Goal: Transaction & Acquisition: Purchase product/service

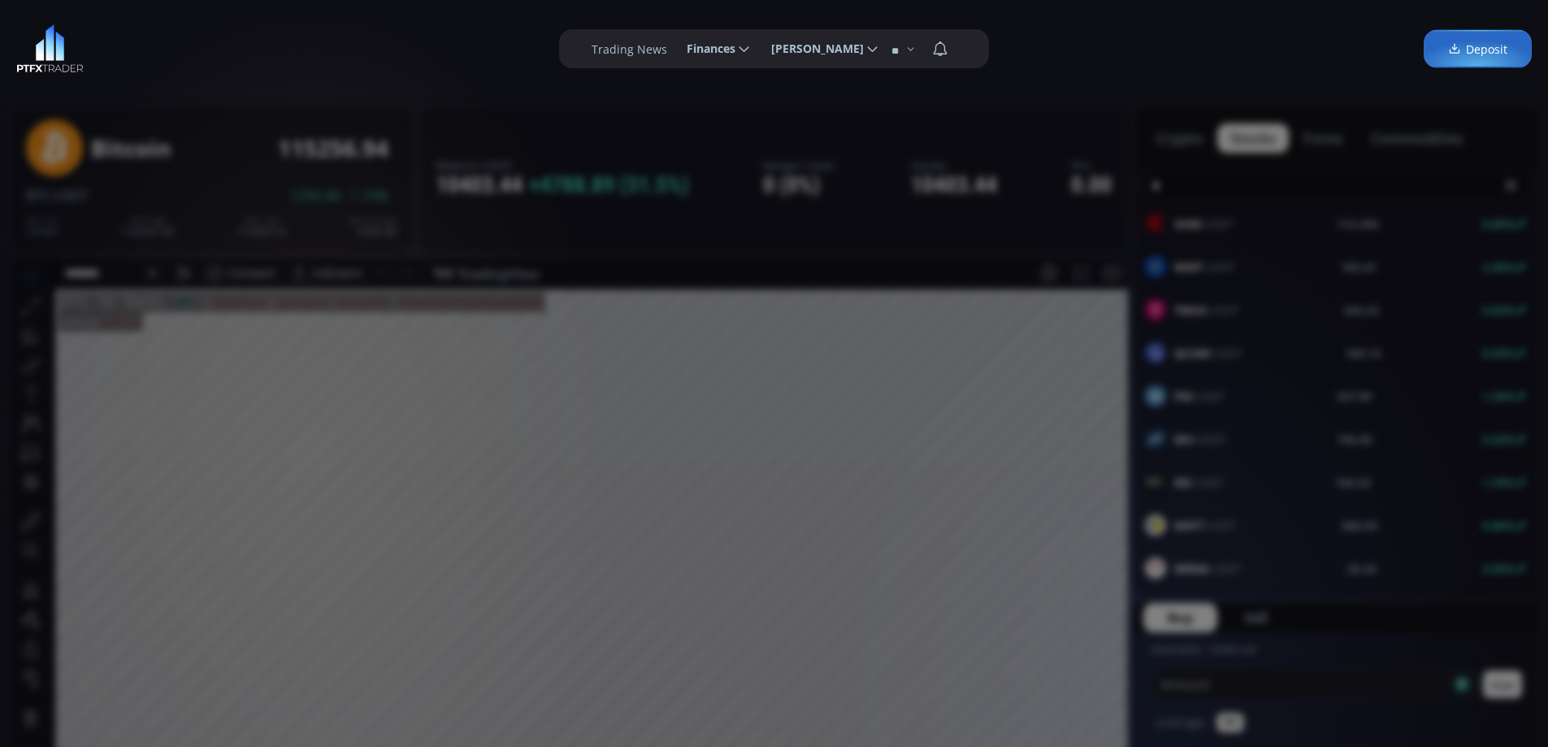
scroll to position [226, 0]
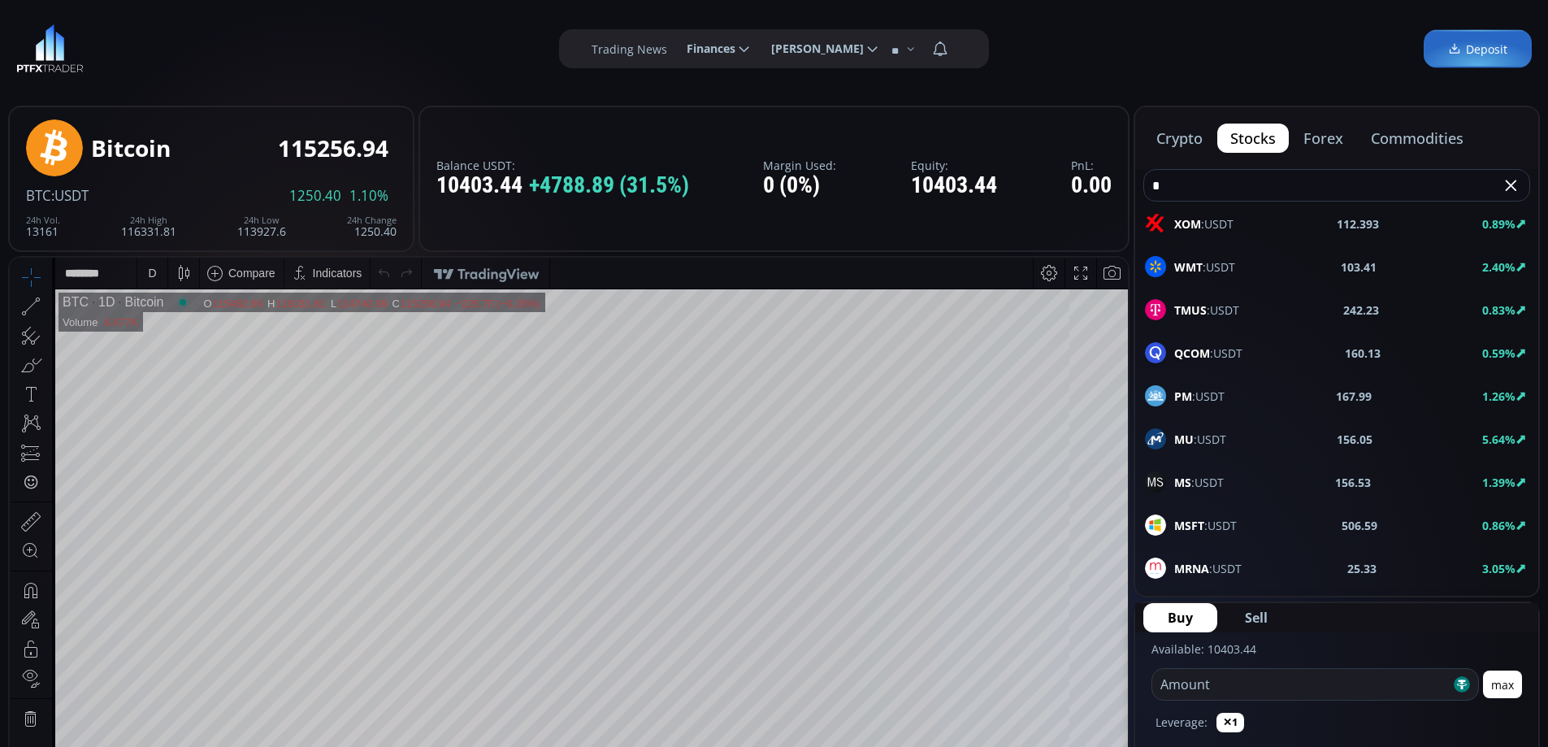
click at [1461, 43] on icon at bounding box center [1454, 49] width 13 height 14
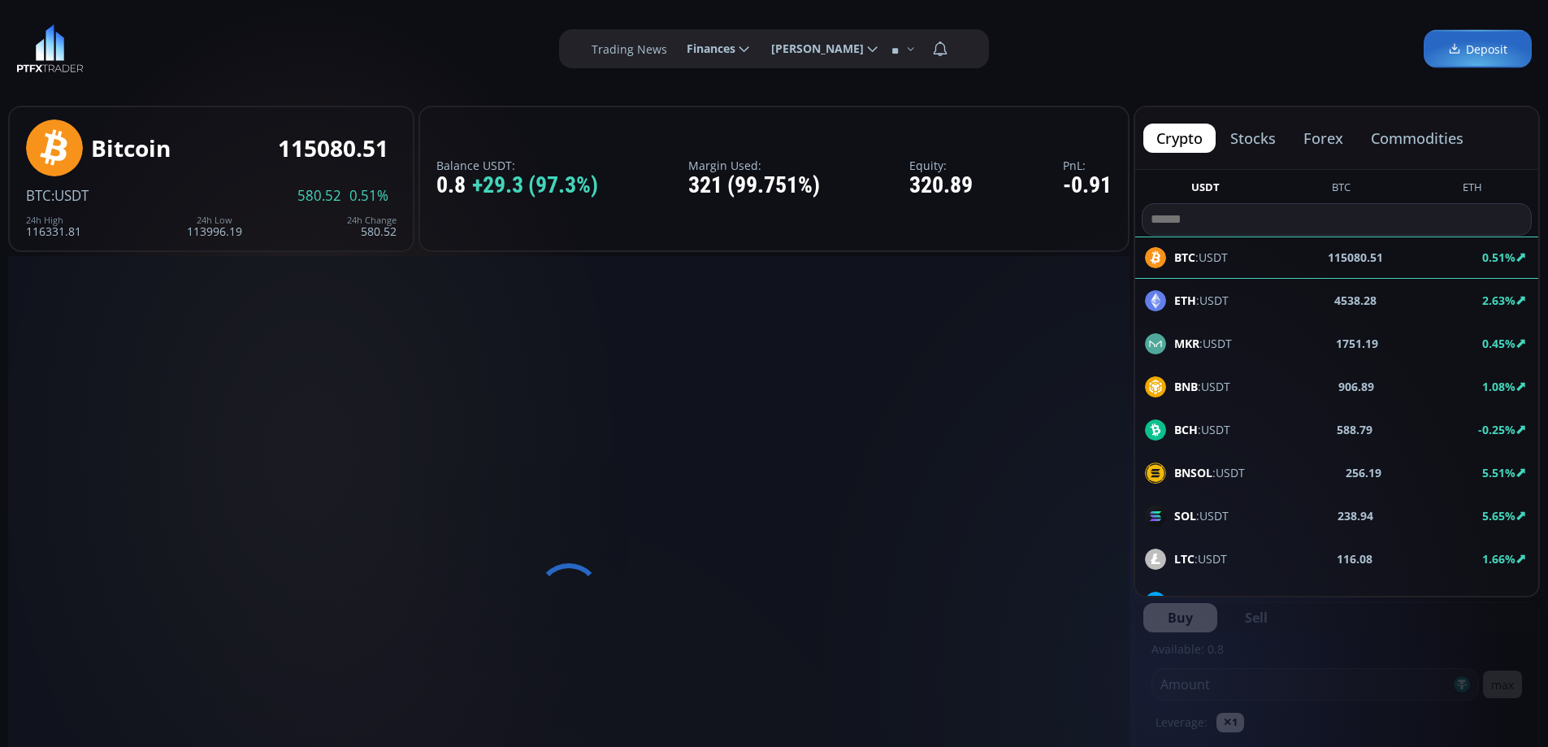
click at [1397, 136] on button "commodities" at bounding box center [1417, 137] width 119 height 29
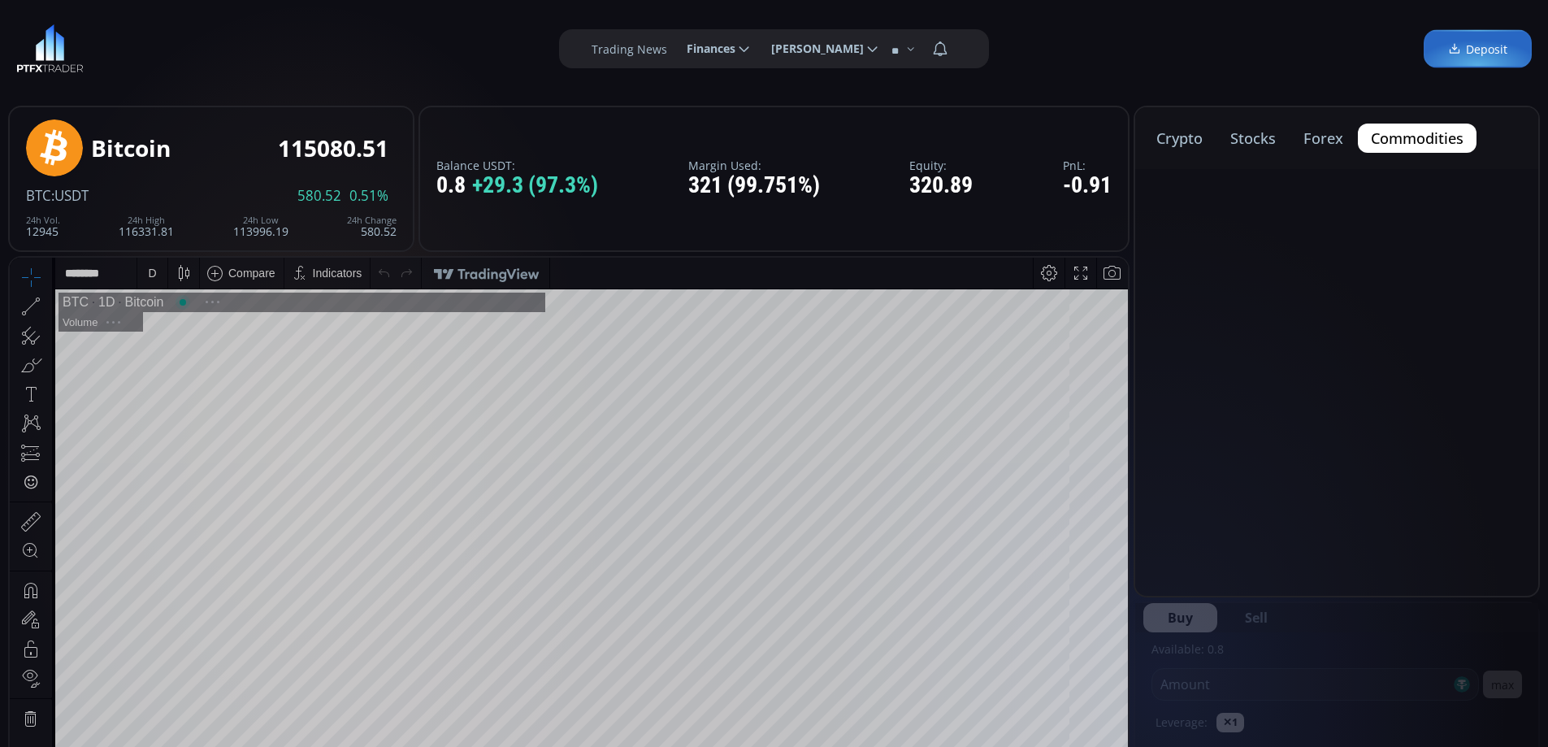
scroll to position [226, 0]
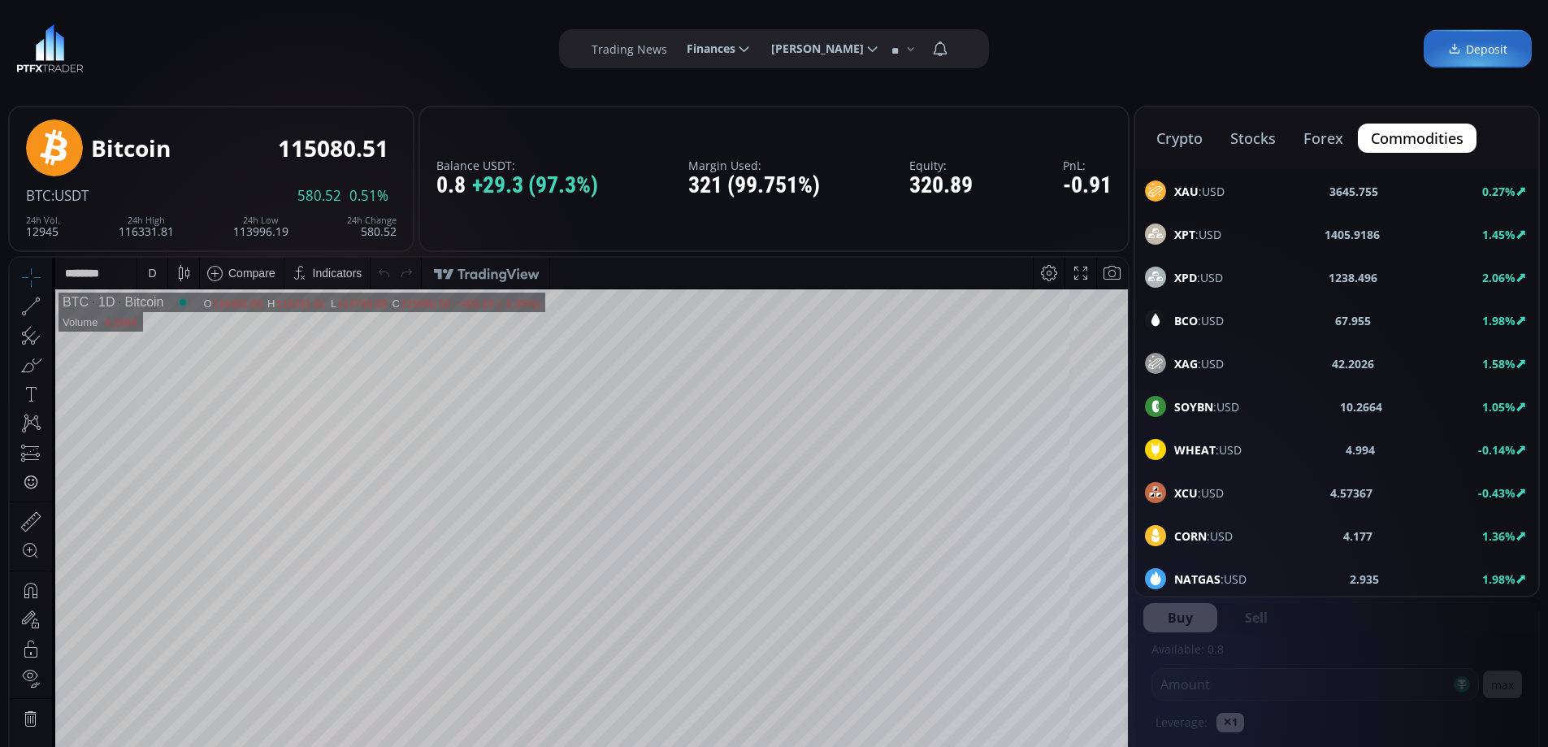
click at [1203, 192] on span "XAU :USD" at bounding box center [1199, 191] width 50 height 17
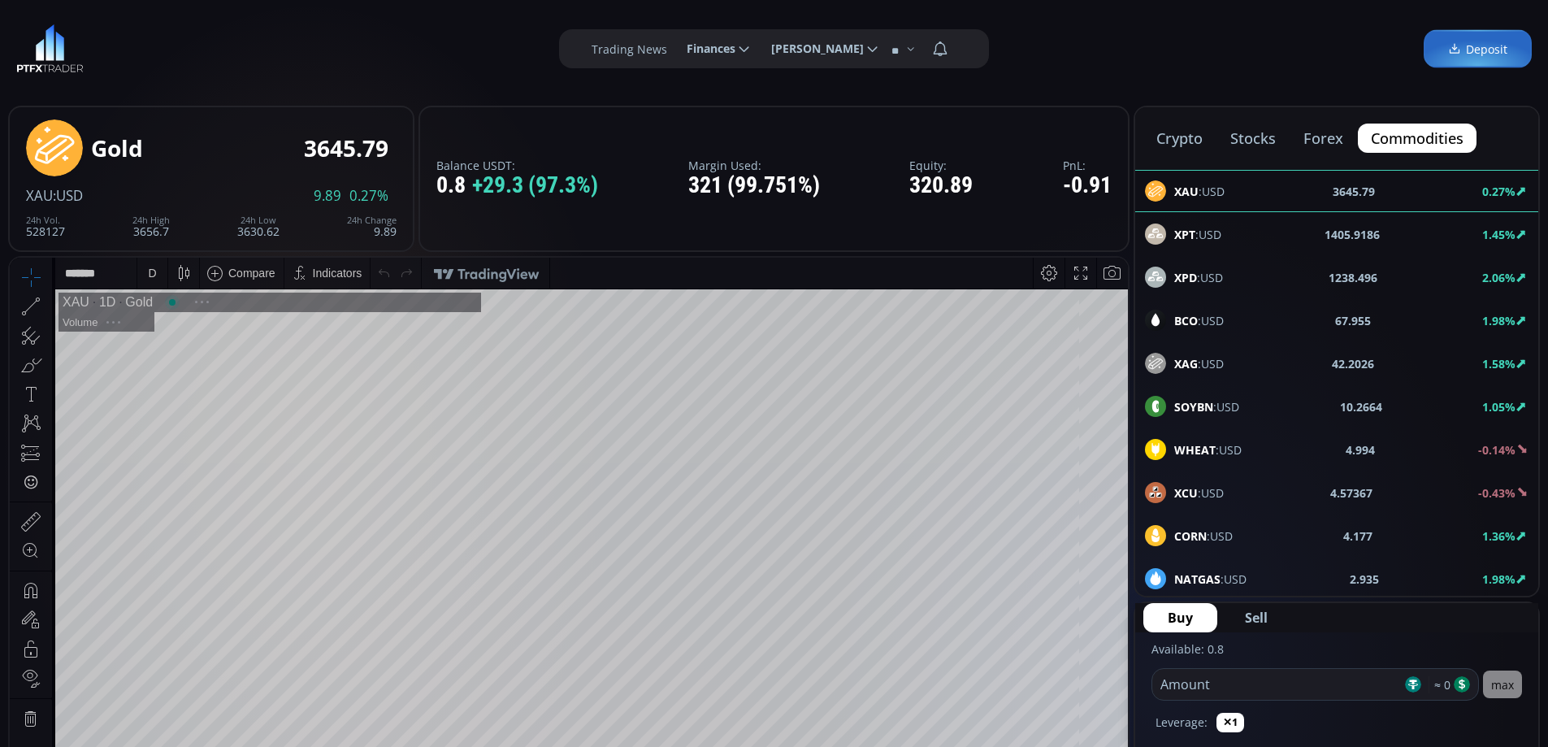
click at [1225, 322] on div "BCO :USD 67.955 1.98%" at bounding box center [1336, 320] width 383 height 21
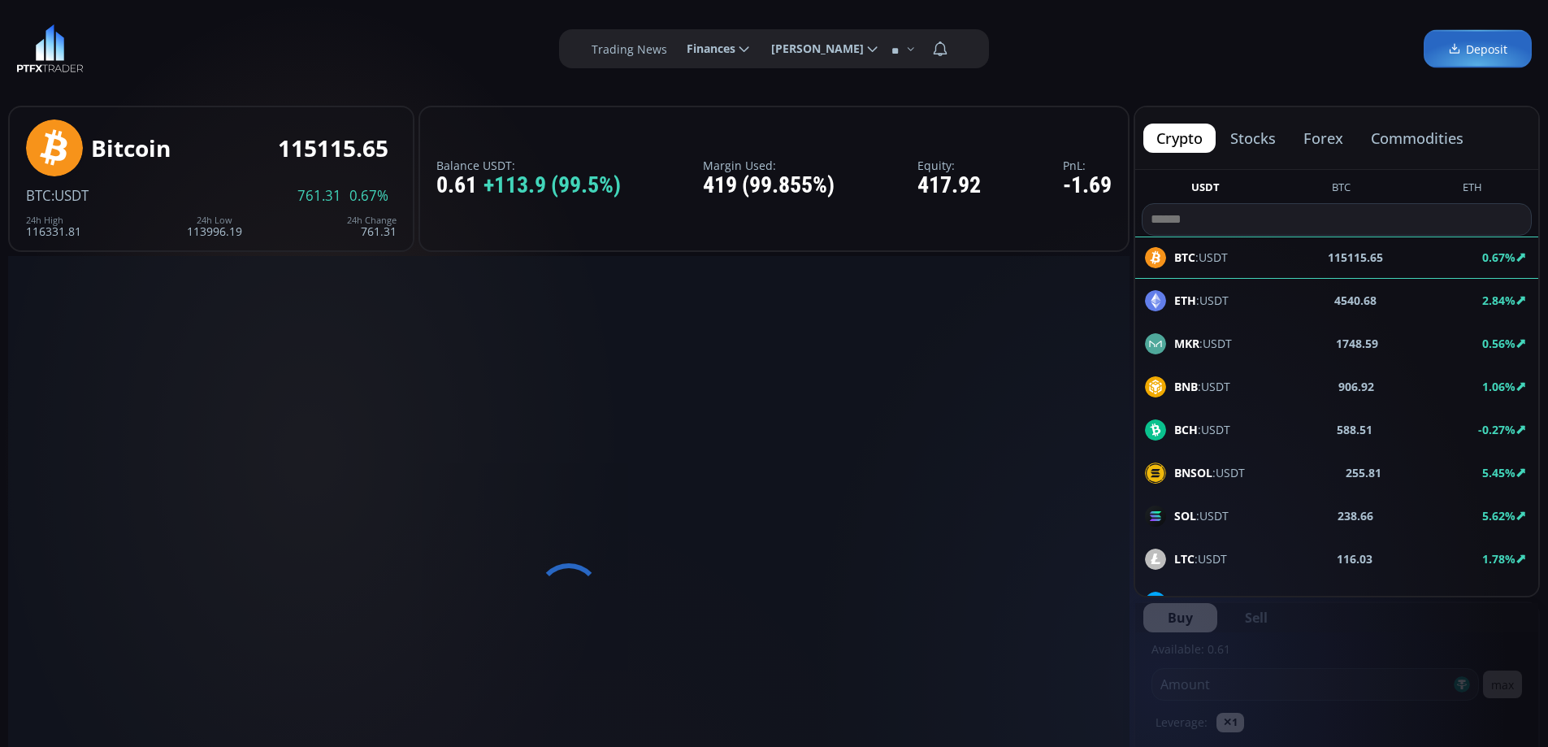
click at [1476, 53] on span "Deposit" at bounding box center [1477, 49] width 59 height 17
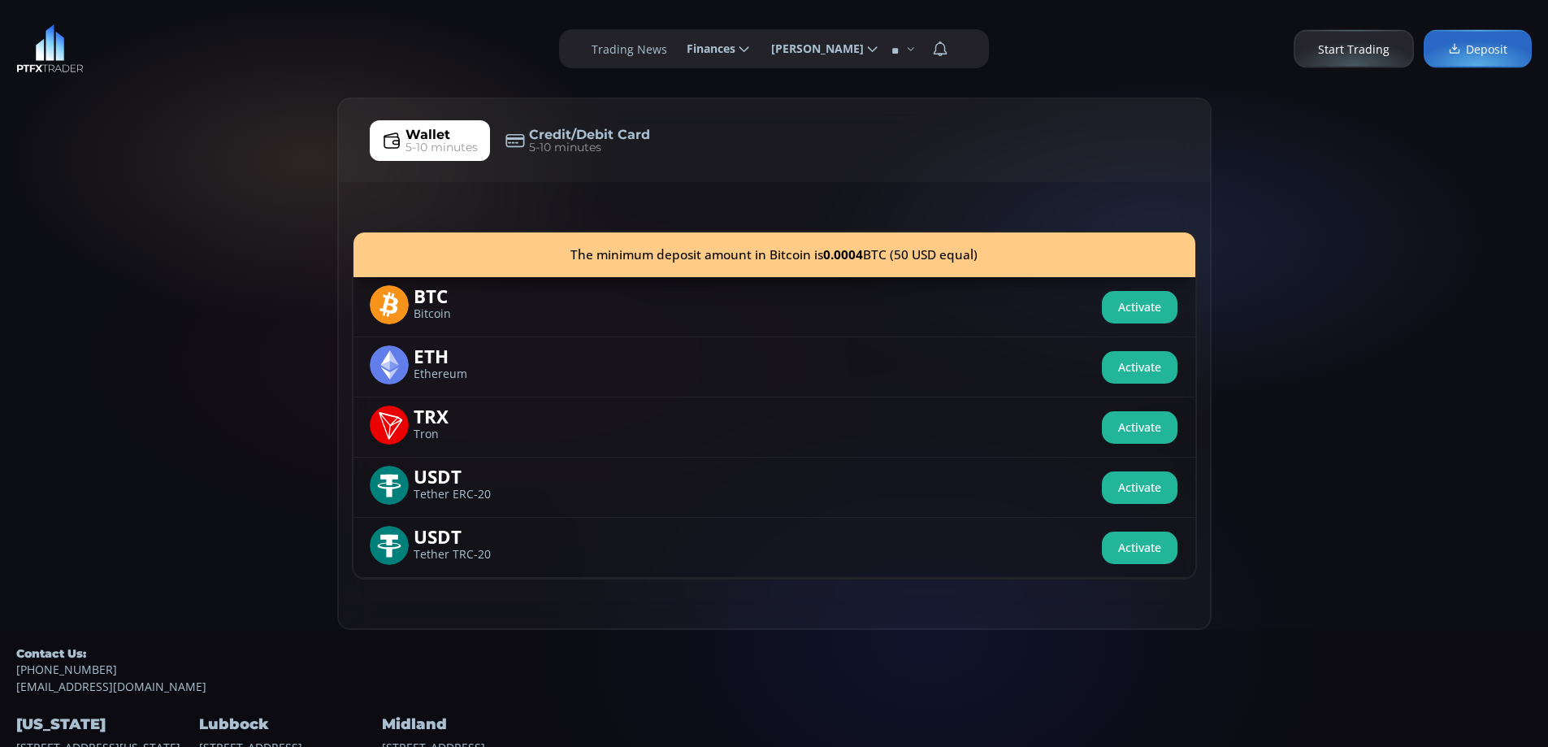
click at [1135, 308] on button "Activate" at bounding box center [1140, 307] width 76 height 32
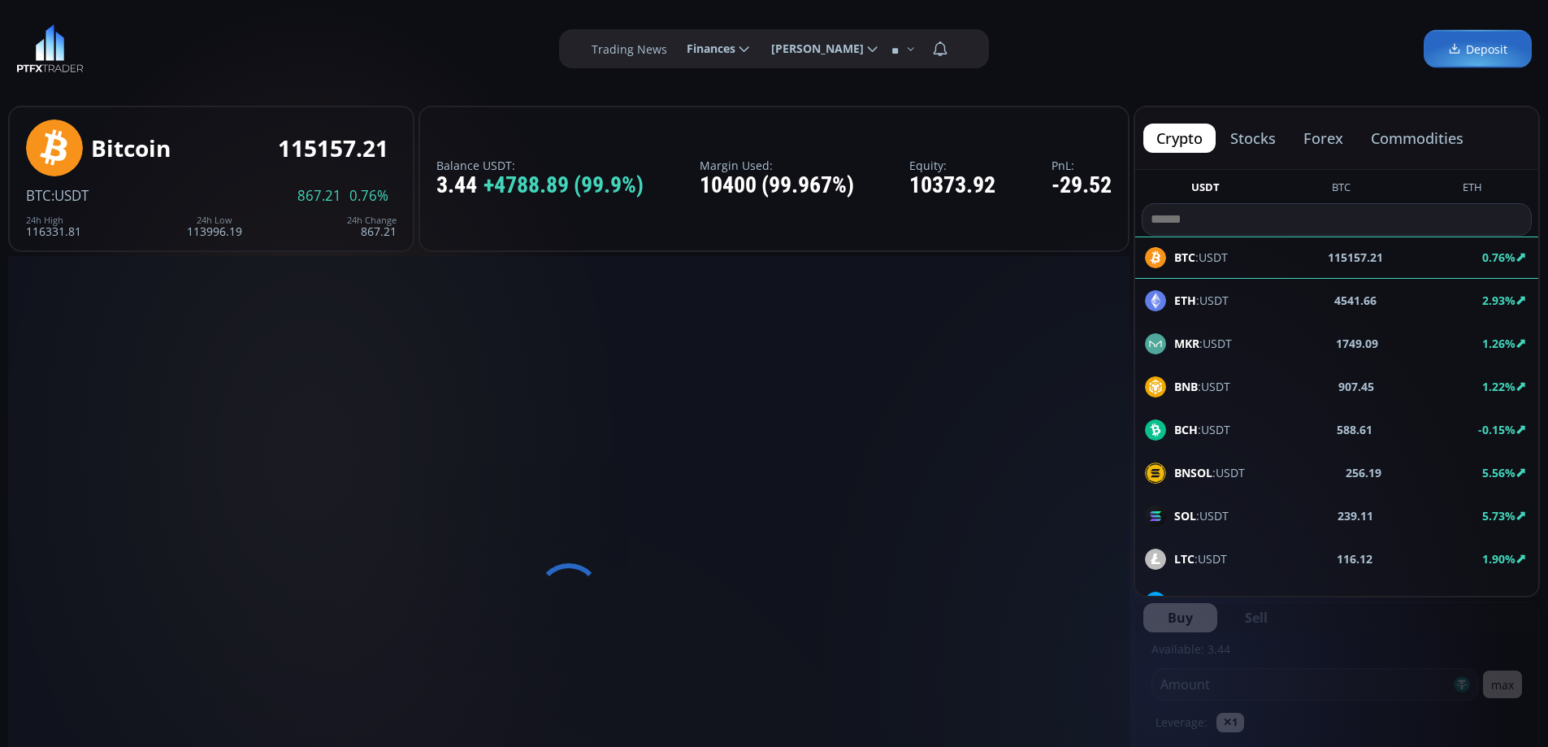
click at [1467, 47] on span "Deposit" at bounding box center [1477, 49] width 59 height 17
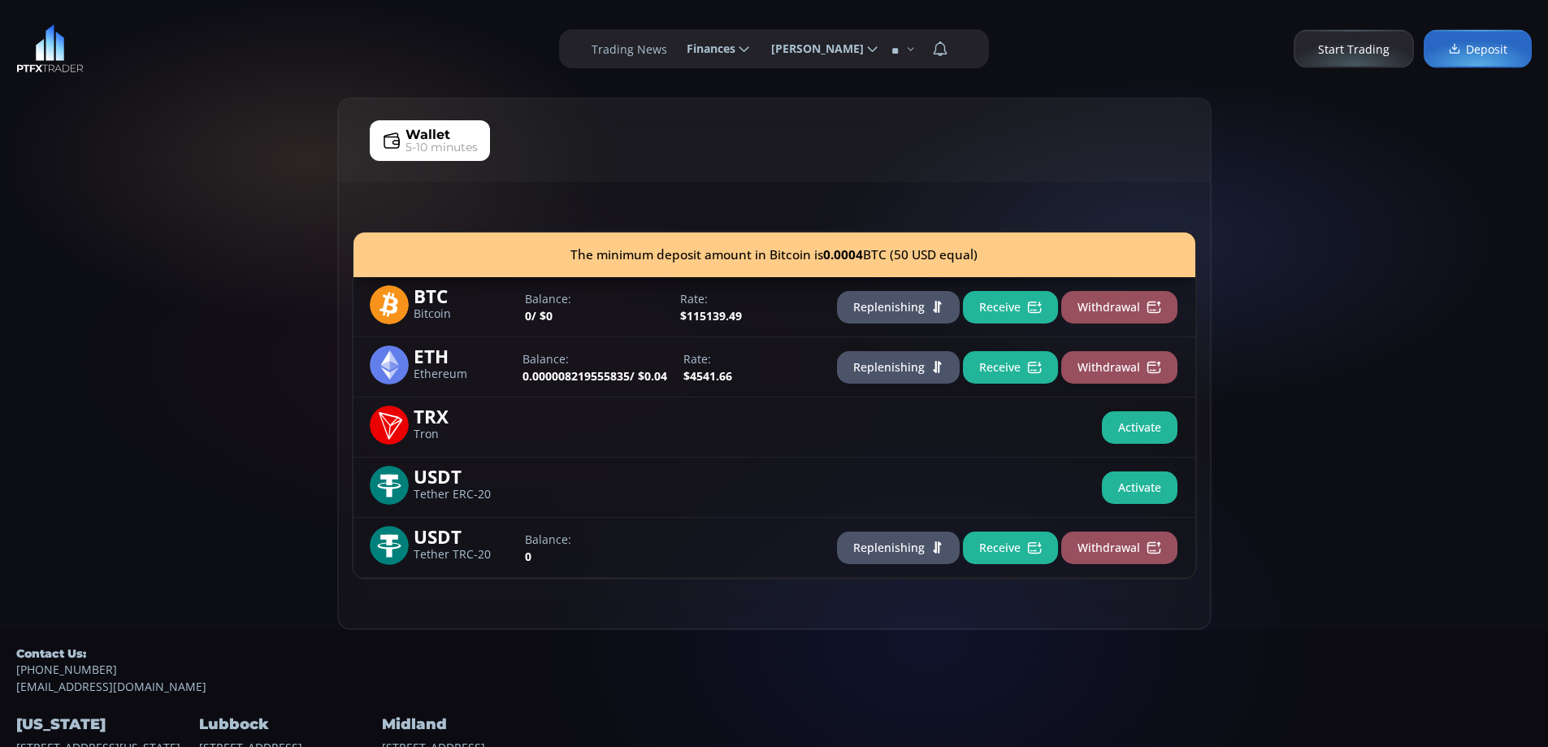
click at [1016, 308] on button "Receive" at bounding box center [1010, 307] width 95 height 32
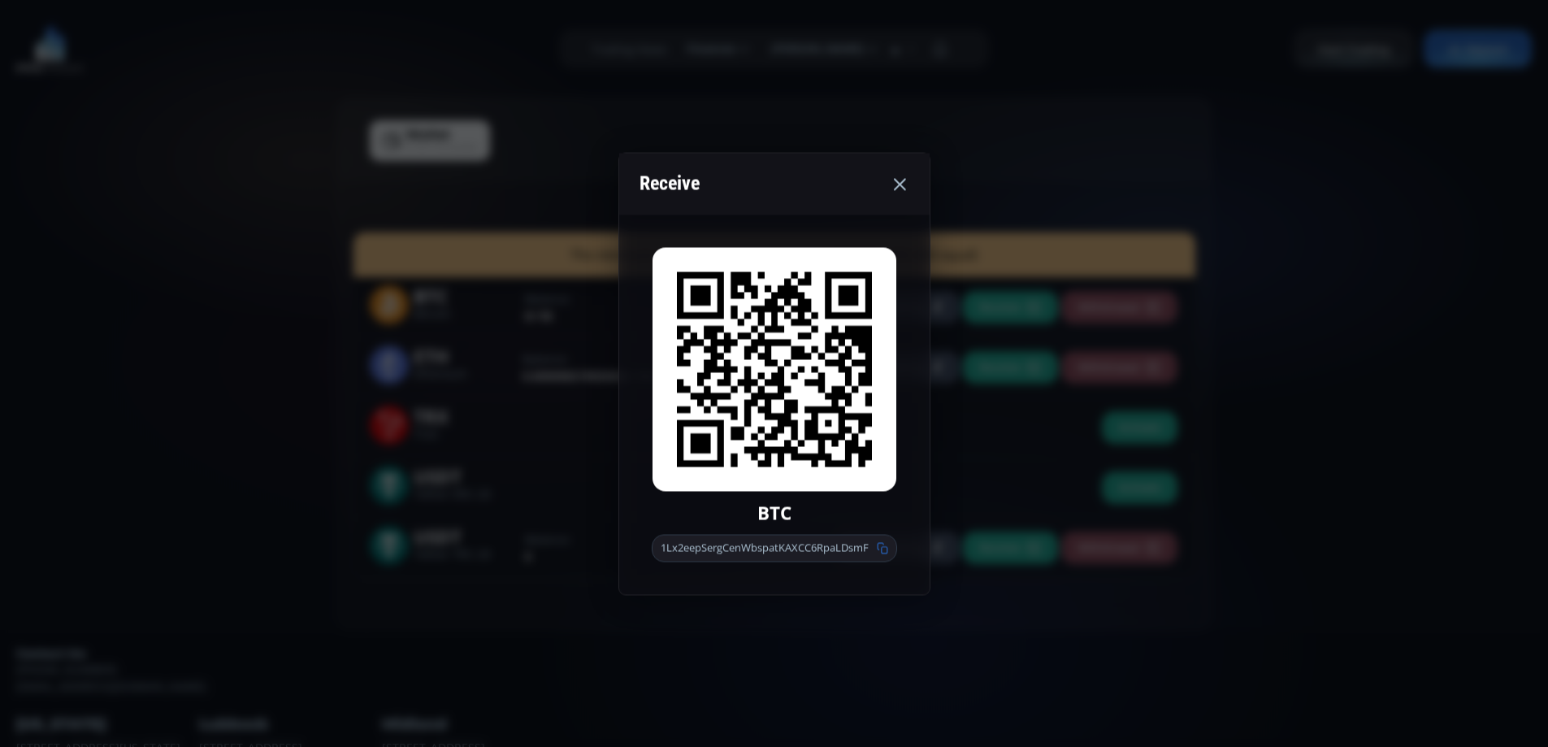
click at [897, 179] on icon at bounding box center [899, 183] width 19 height 19
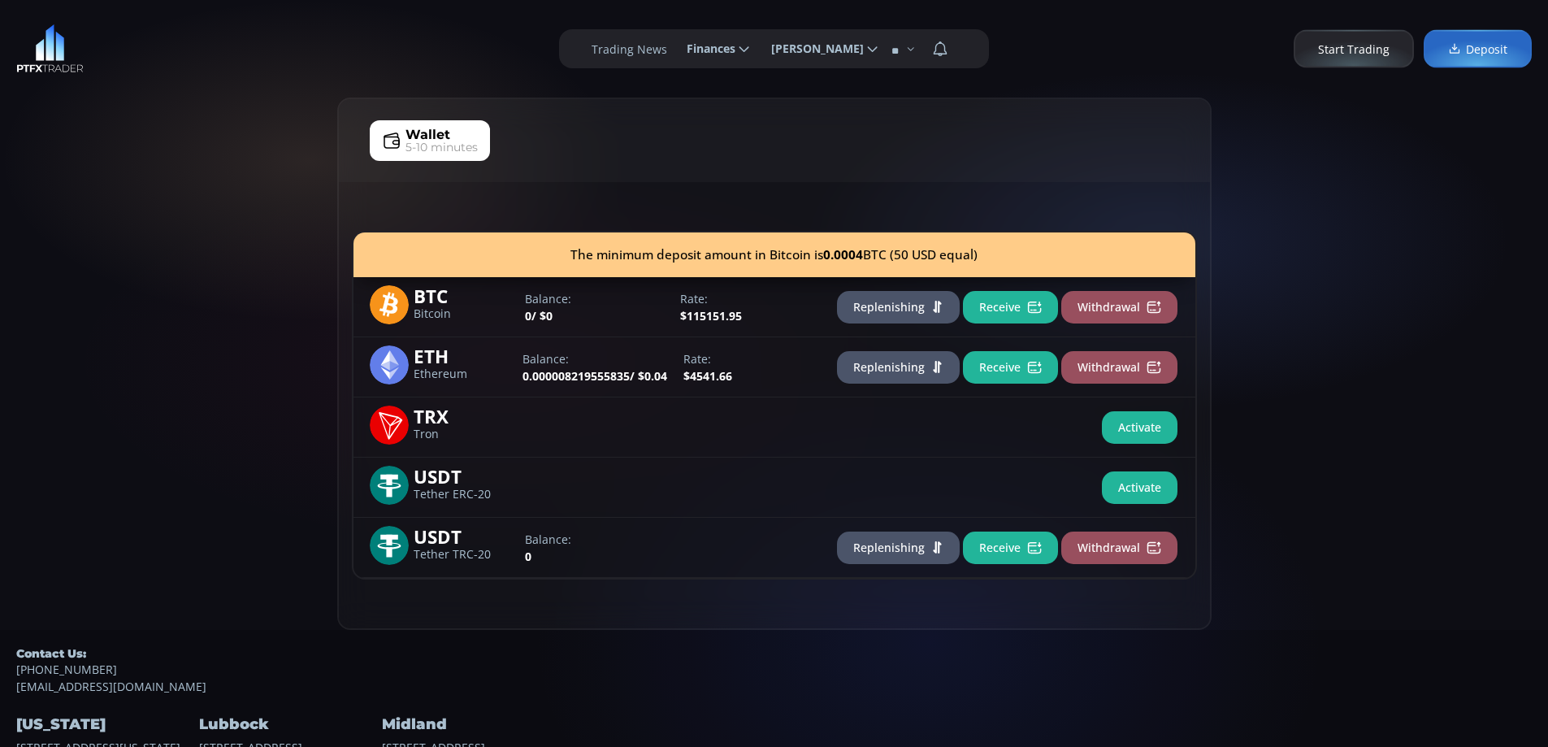
click at [1328, 396] on div "Wallet 5-10 minutes The minimum deposit amount in Bitcoin is 0.0004 BTC (50 USD…" at bounding box center [774, 363] width 1548 height 532
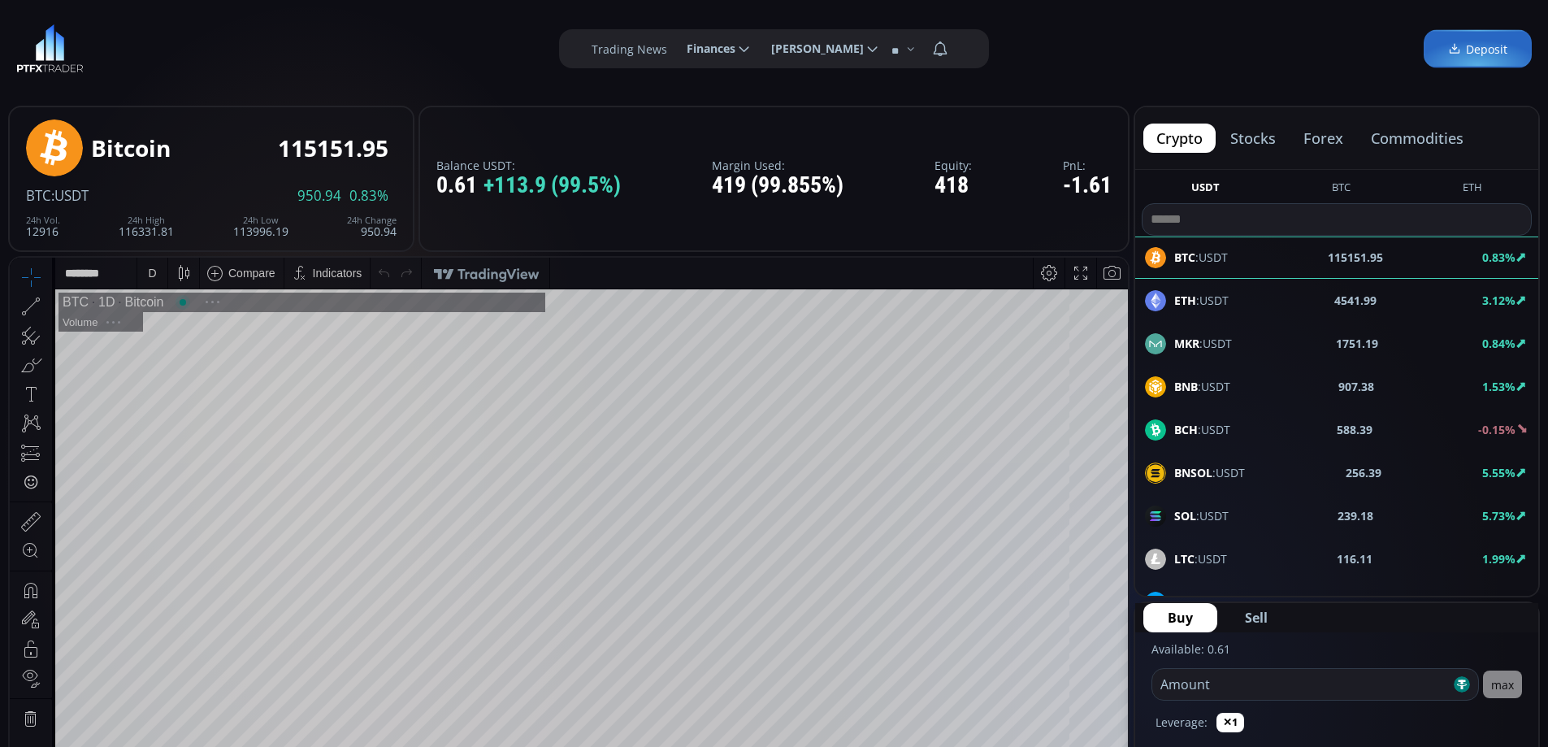
scroll to position [226, 0]
click at [1466, 45] on span "Deposit" at bounding box center [1477, 49] width 59 height 17
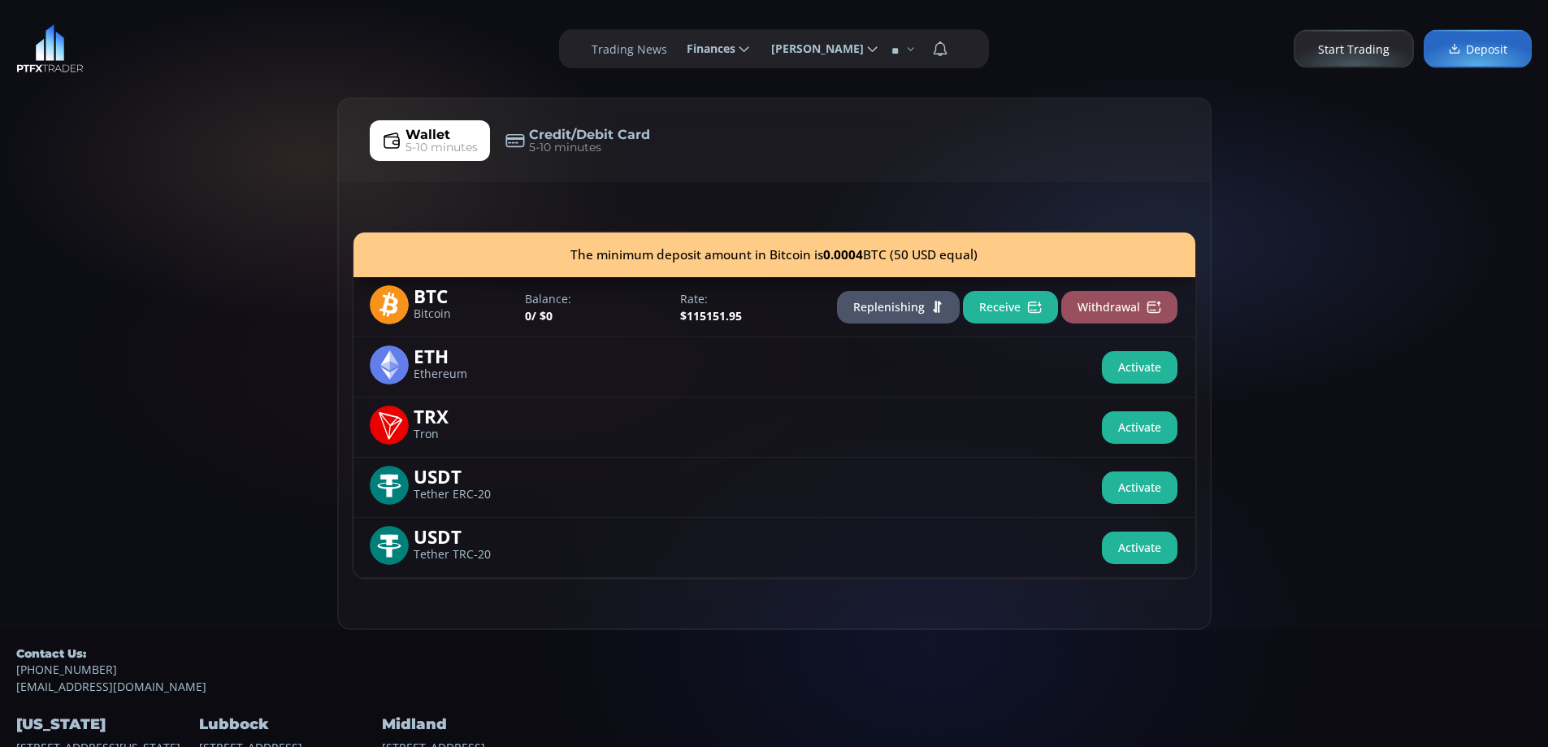
click at [1013, 307] on button "Receive" at bounding box center [1010, 307] width 95 height 32
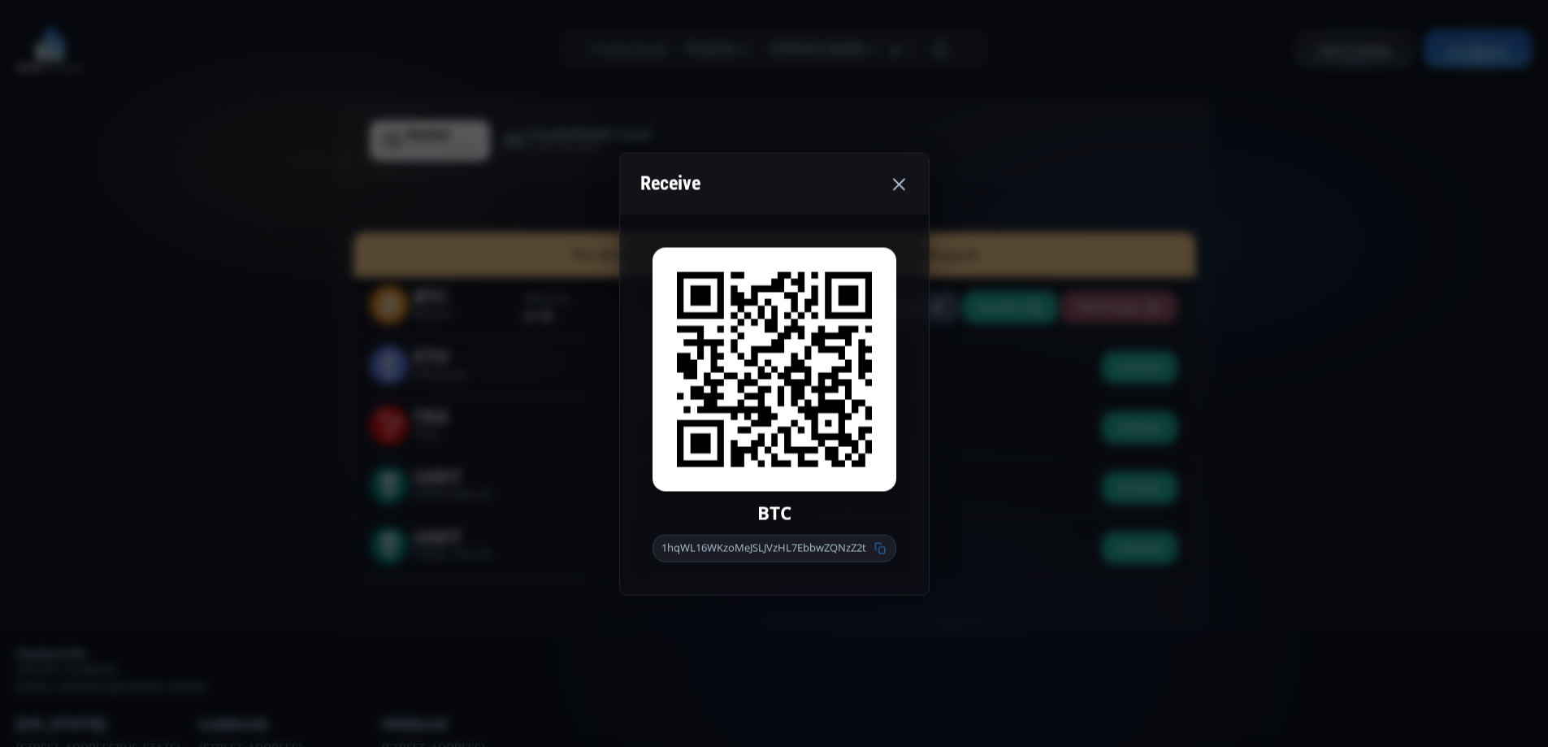
click at [880, 547] on icon at bounding box center [879, 547] width 11 height 11
click at [898, 183] on use at bounding box center [899, 184] width 12 height 12
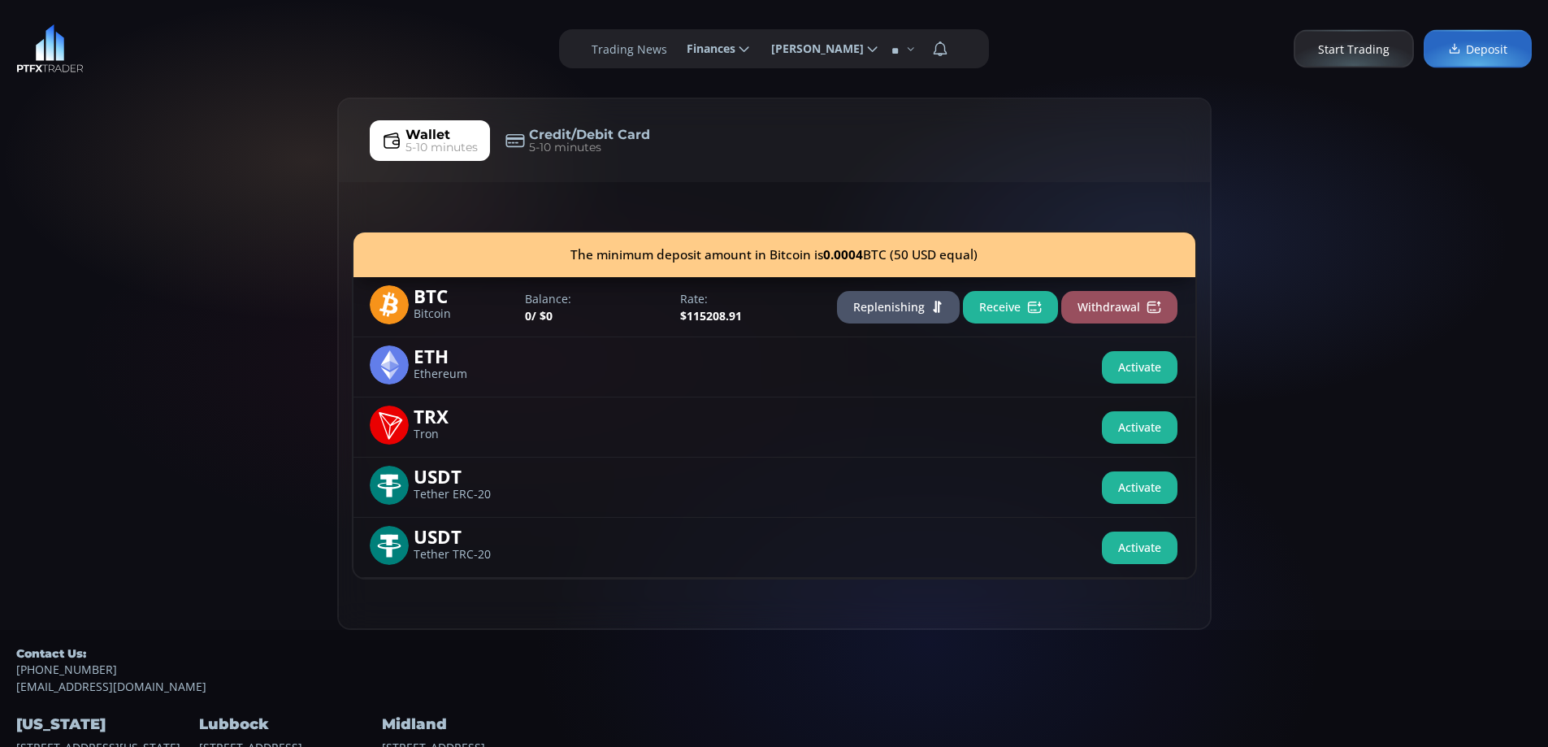
click at [249, 415] on div "Wallet 5-10 minutes Credit/Debit Card 5-10 minutes The minimum deposit amount i…" at bounding box center [774, 363] width 1548 height 532
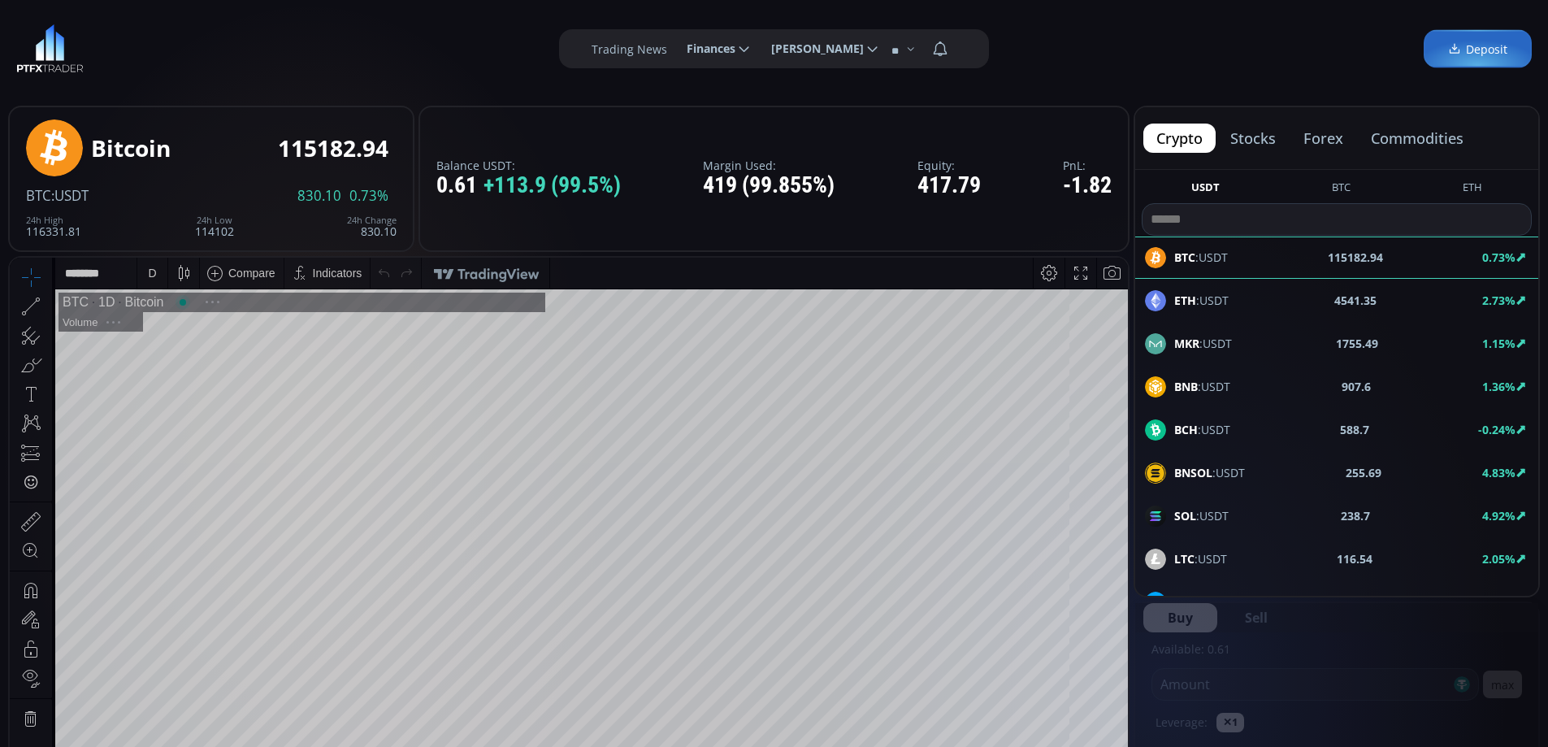
scroll to position [226, 0]
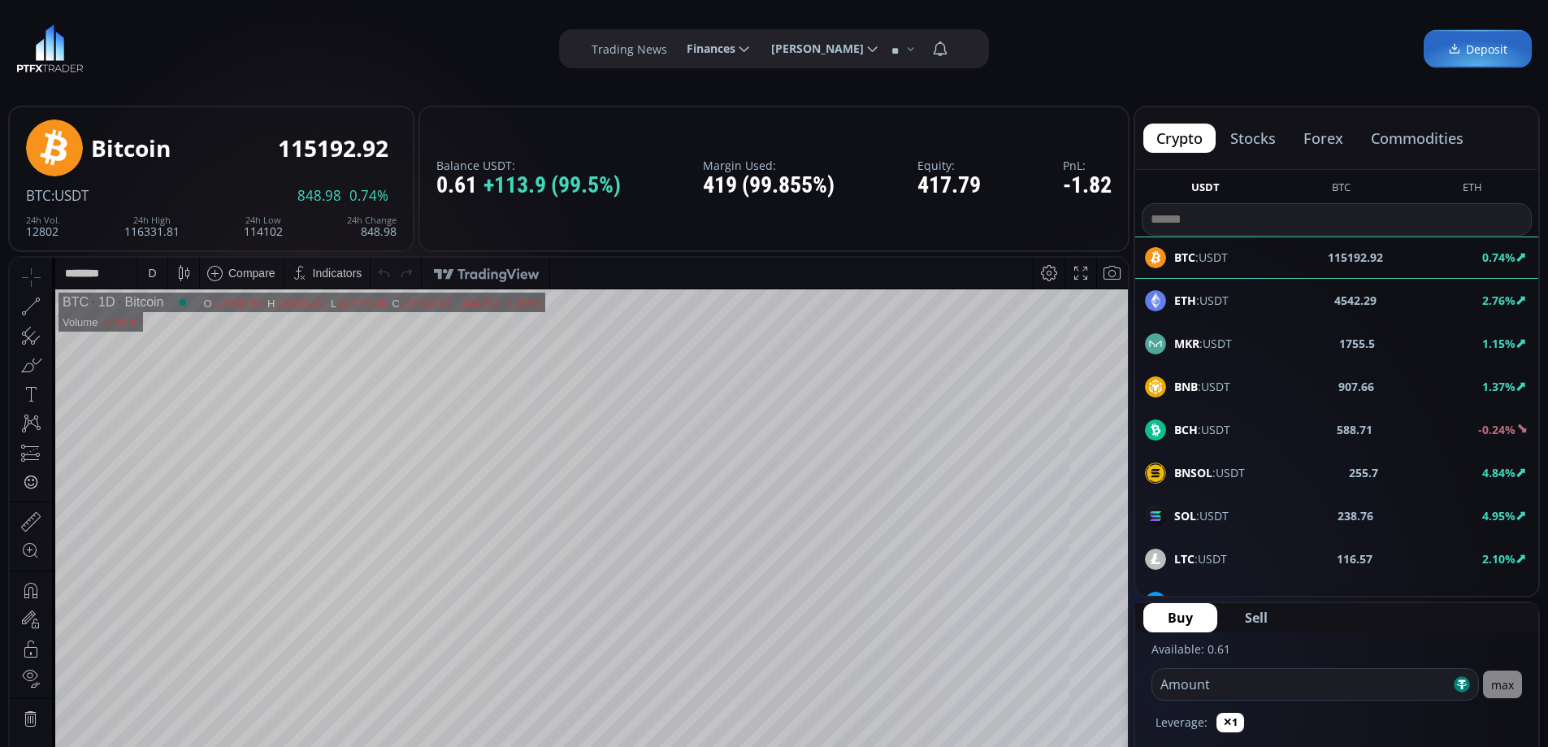
click at [1475, 48] on span "Deposit" at bounding box center [1477, 49] width 59 height 17
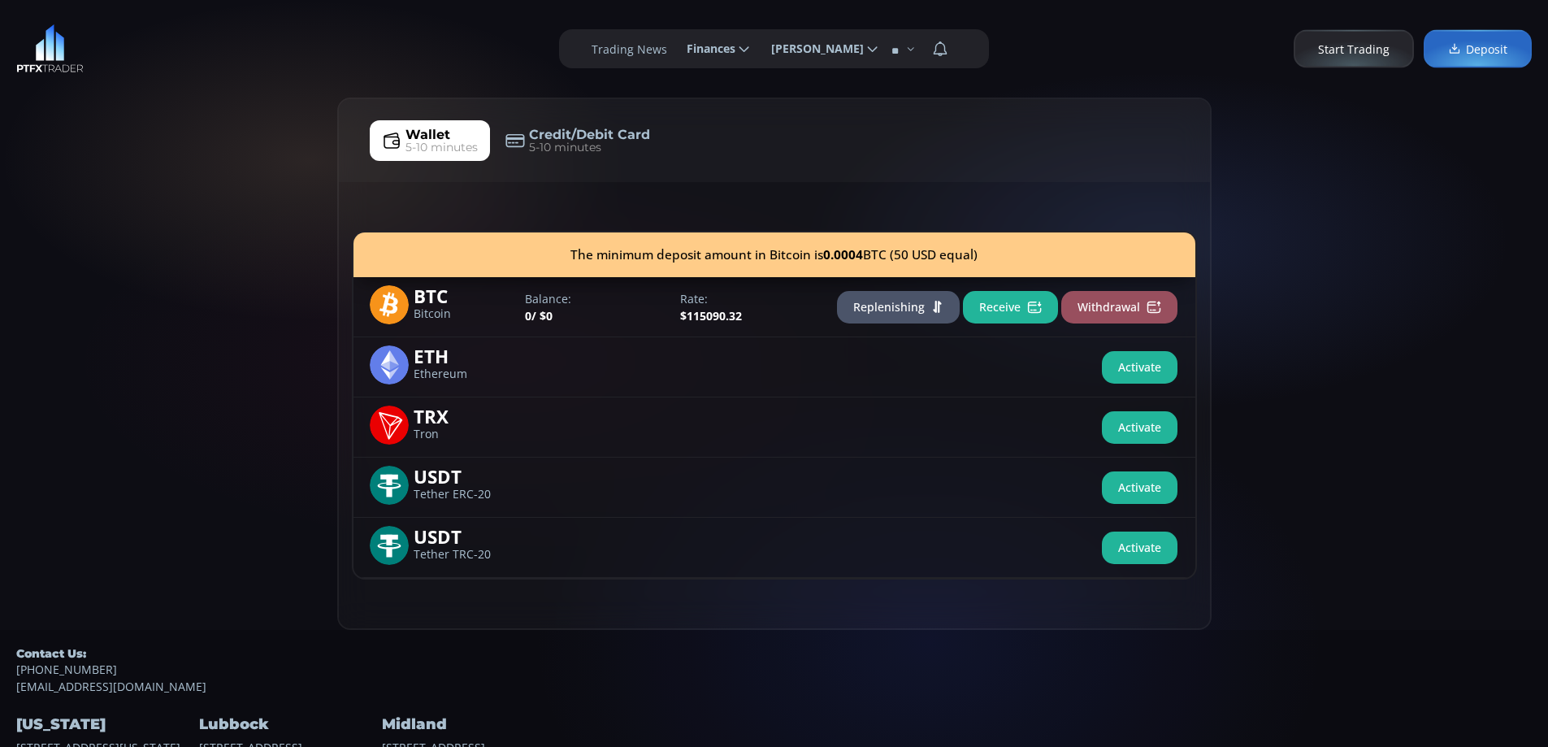
click at [1361, 48] on span "Start Trading" at bounding box center [1353, 49] width 71 height 17
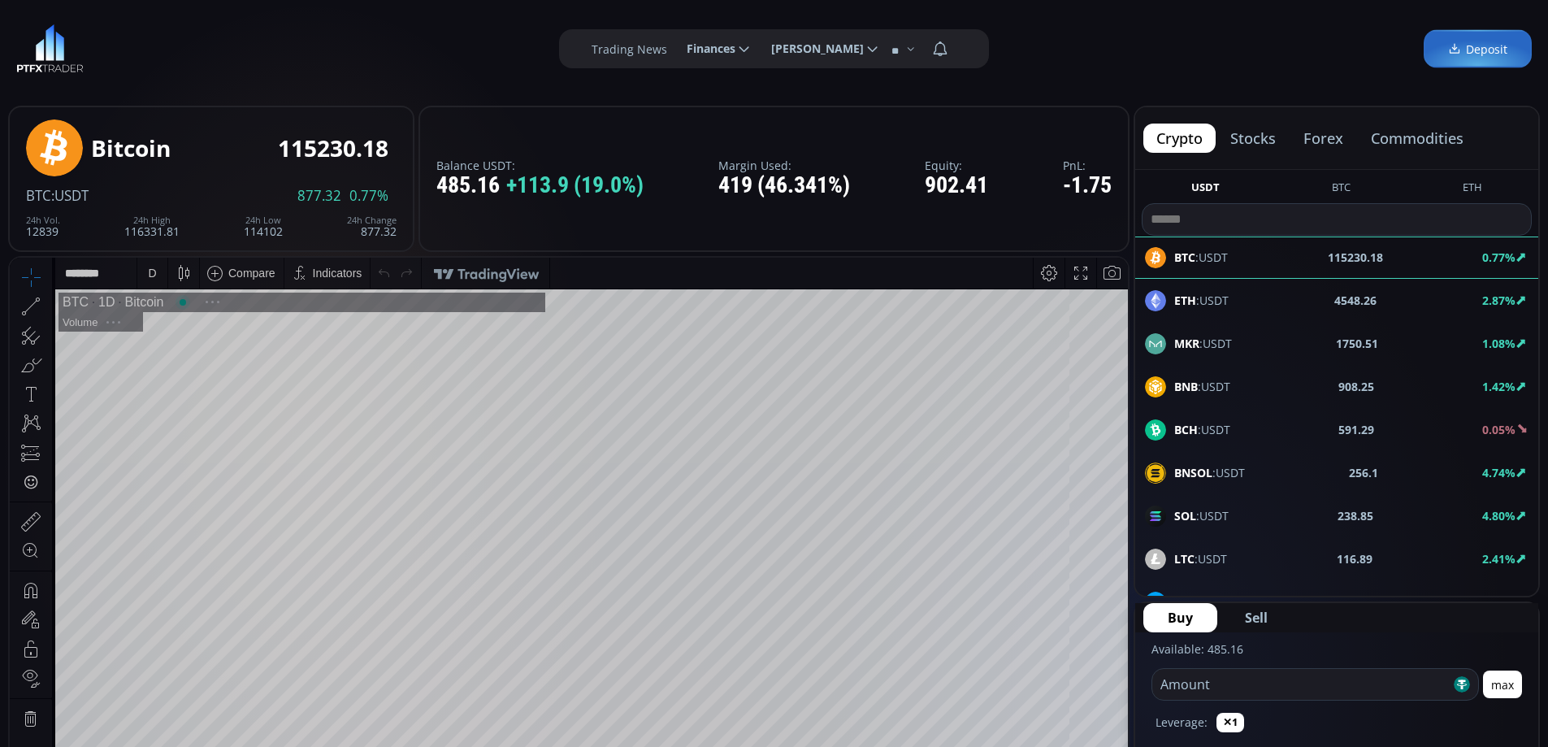
scroll to position [226, 0]
drag, startPoint x: 923, startPoint y: 163, endPoint x: 957, endPoint y: 162, distance: 34.2
click at [957, 162] on div "Balance USDT: 485.16 +113.9 (19.0%) Margin Used: 419 (46.341%) Equity: 902.41 P…" at bounding box center [773, 179] width 711 height 146
drag, startPoint x: 439, startPoint y: 162, endPoint x: 478, endPoint y: 168, distance: 39.5
click at [478, 168] on label "Balance USDT:" at bounding box center [539, 165] width 207 height 12
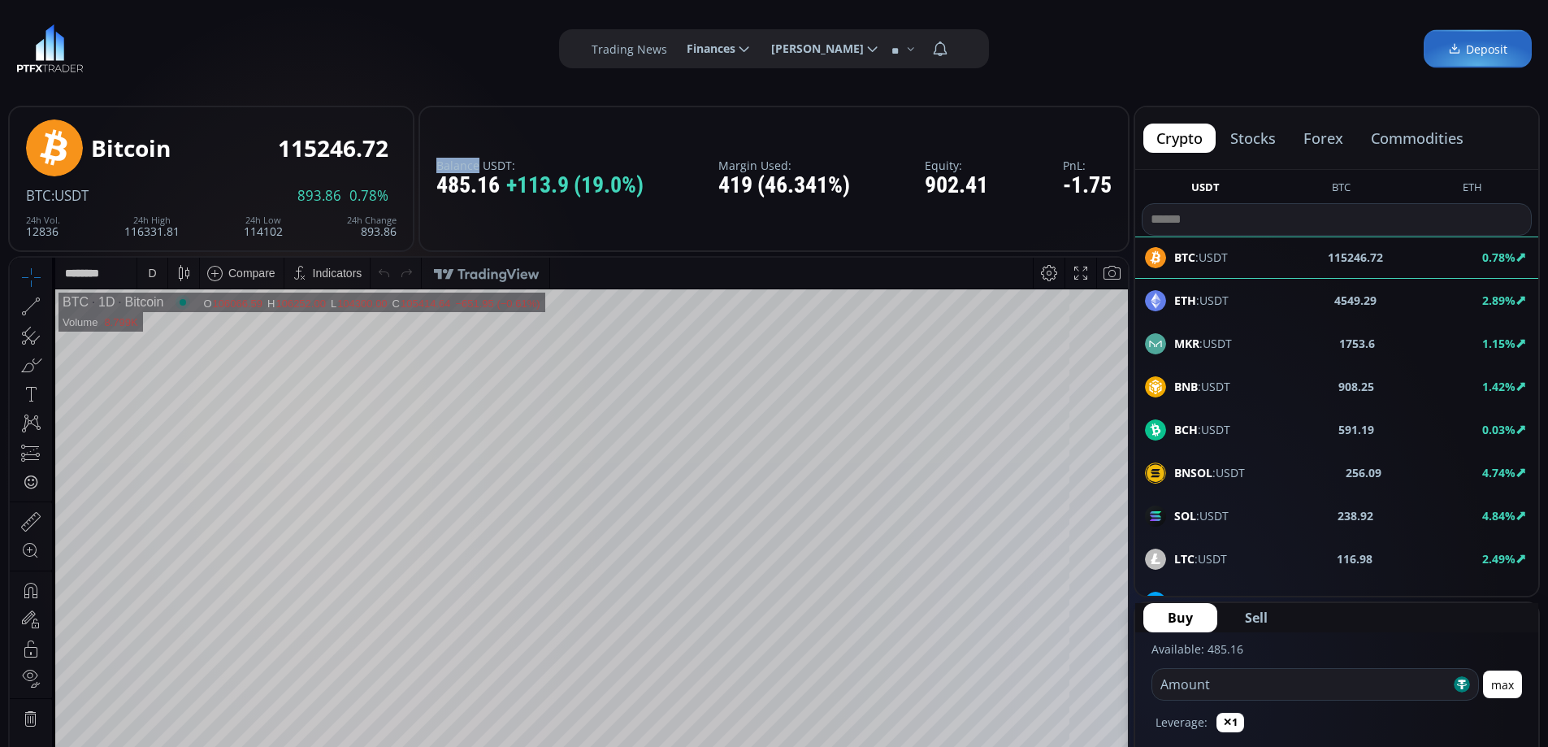
copy label "Balance"
click at [1479, 38] on link "Deposit" at bounding box center [1477, 49] width 108 height 38
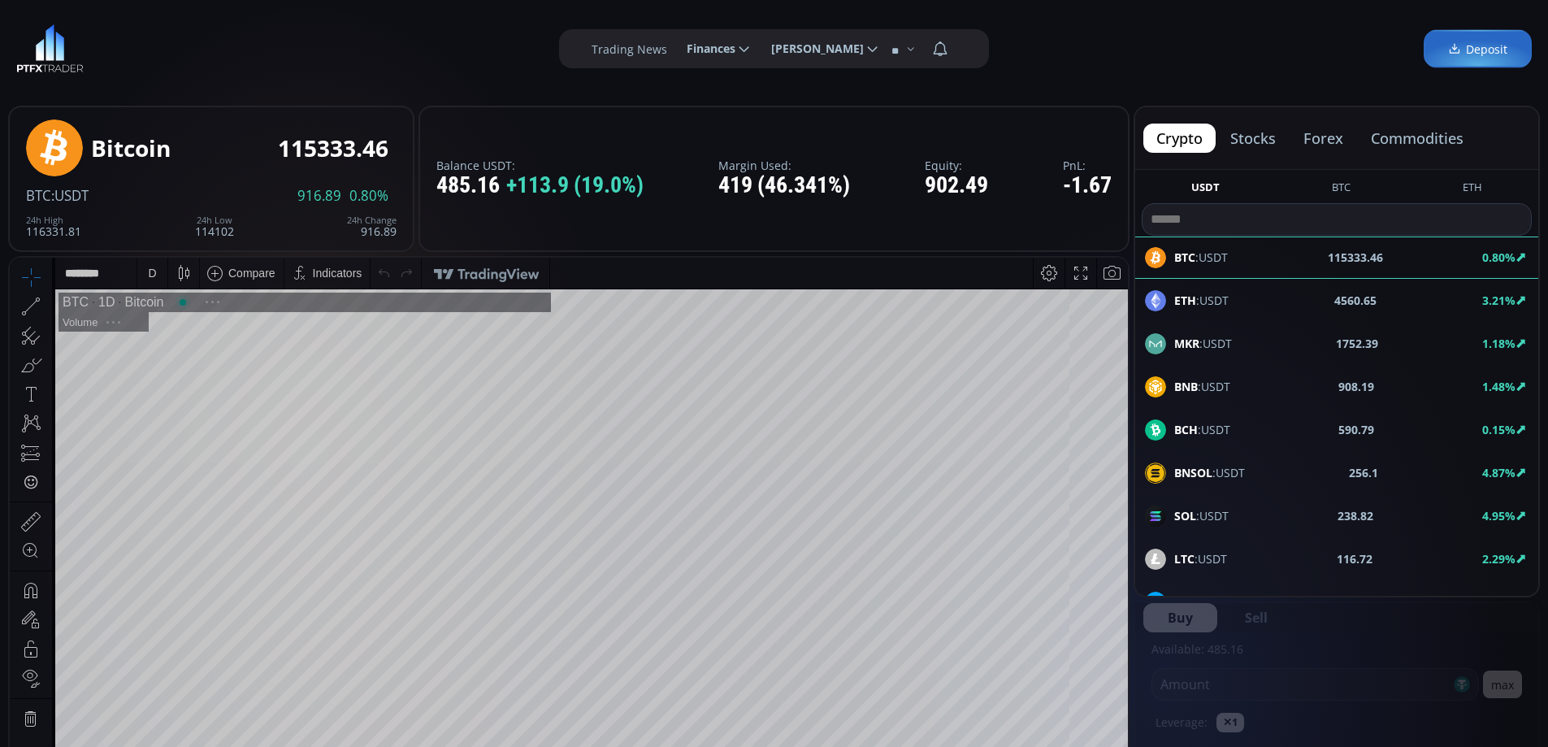
scroll to position [226, 0]
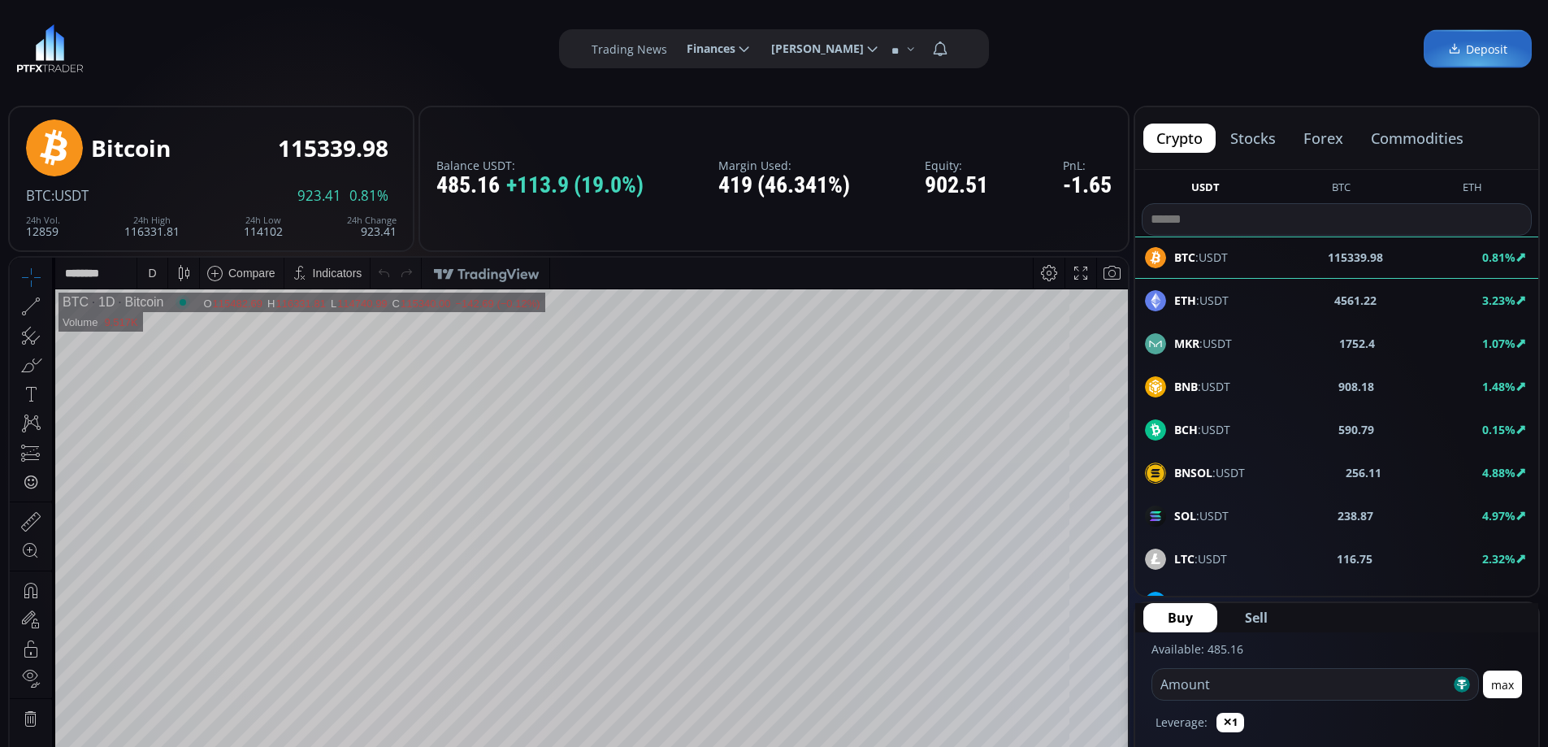
click at [1323, 137] on button "forex" at bounding box center [1323, 137] width 66 height 29
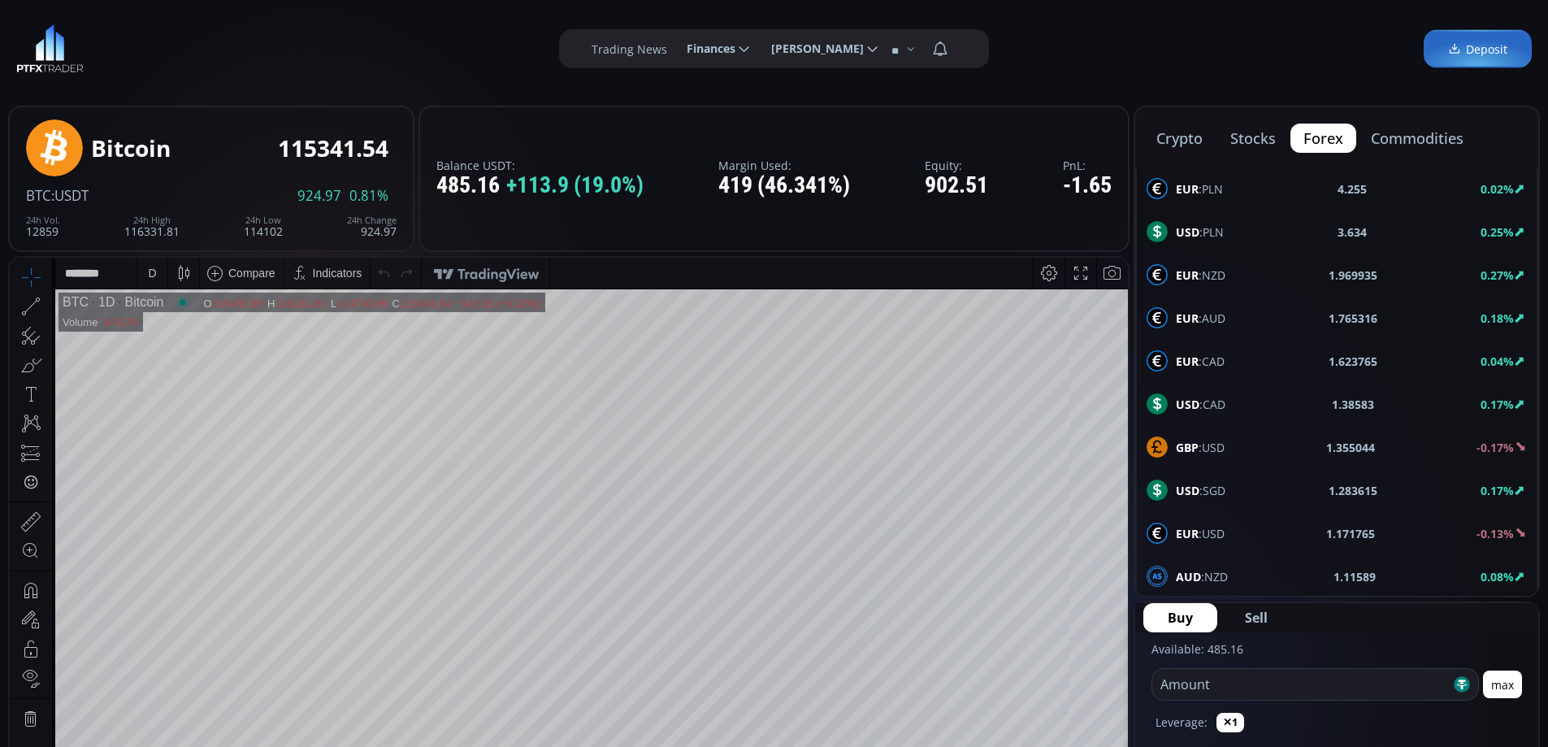
scroll to position [869, 0]
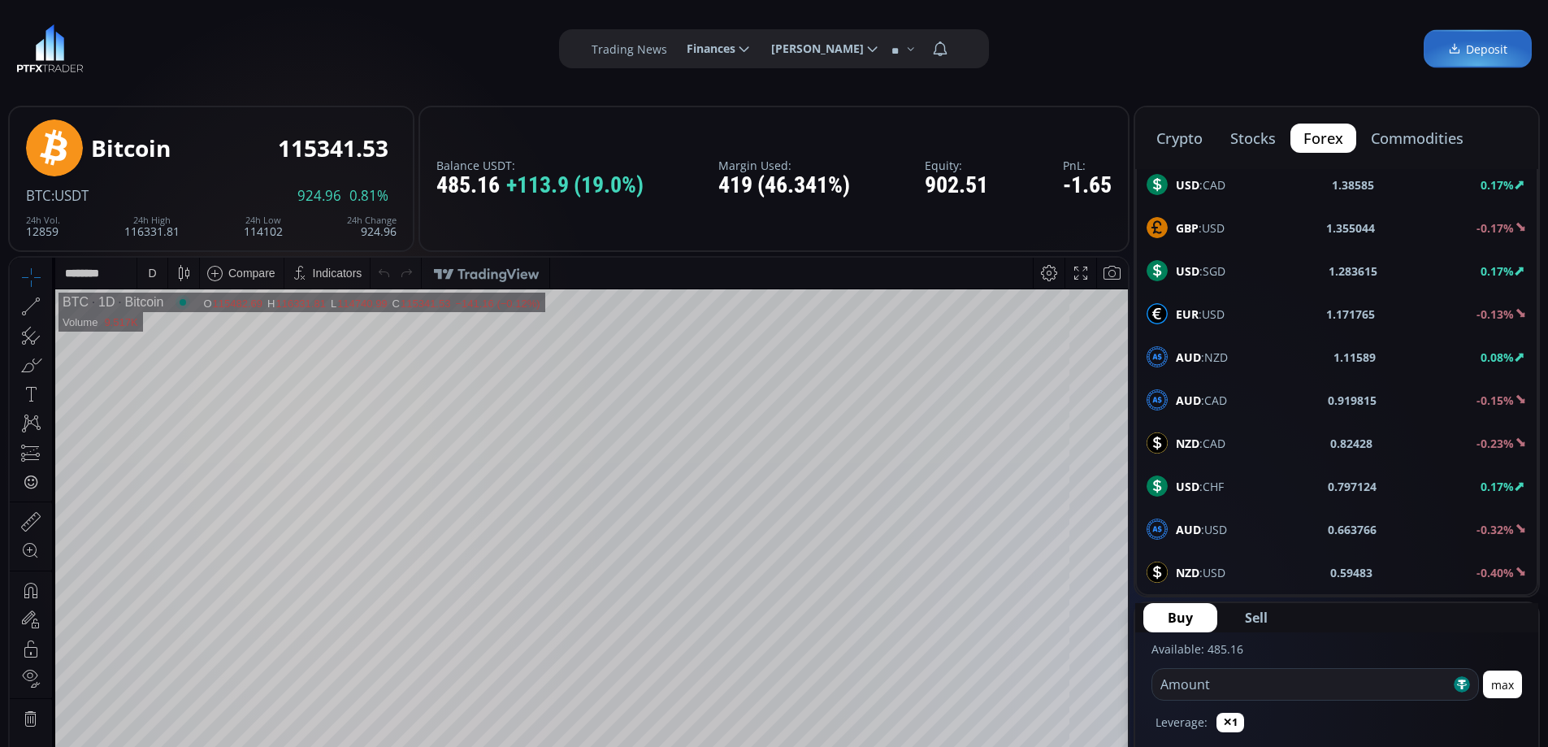
click at [1211, 224] on span "GBP :USD" at bounding box center [1200, 227] width 49 height 17
click at [149, 271] on div "D" at bounding box center [152, 272] width 8 height 13
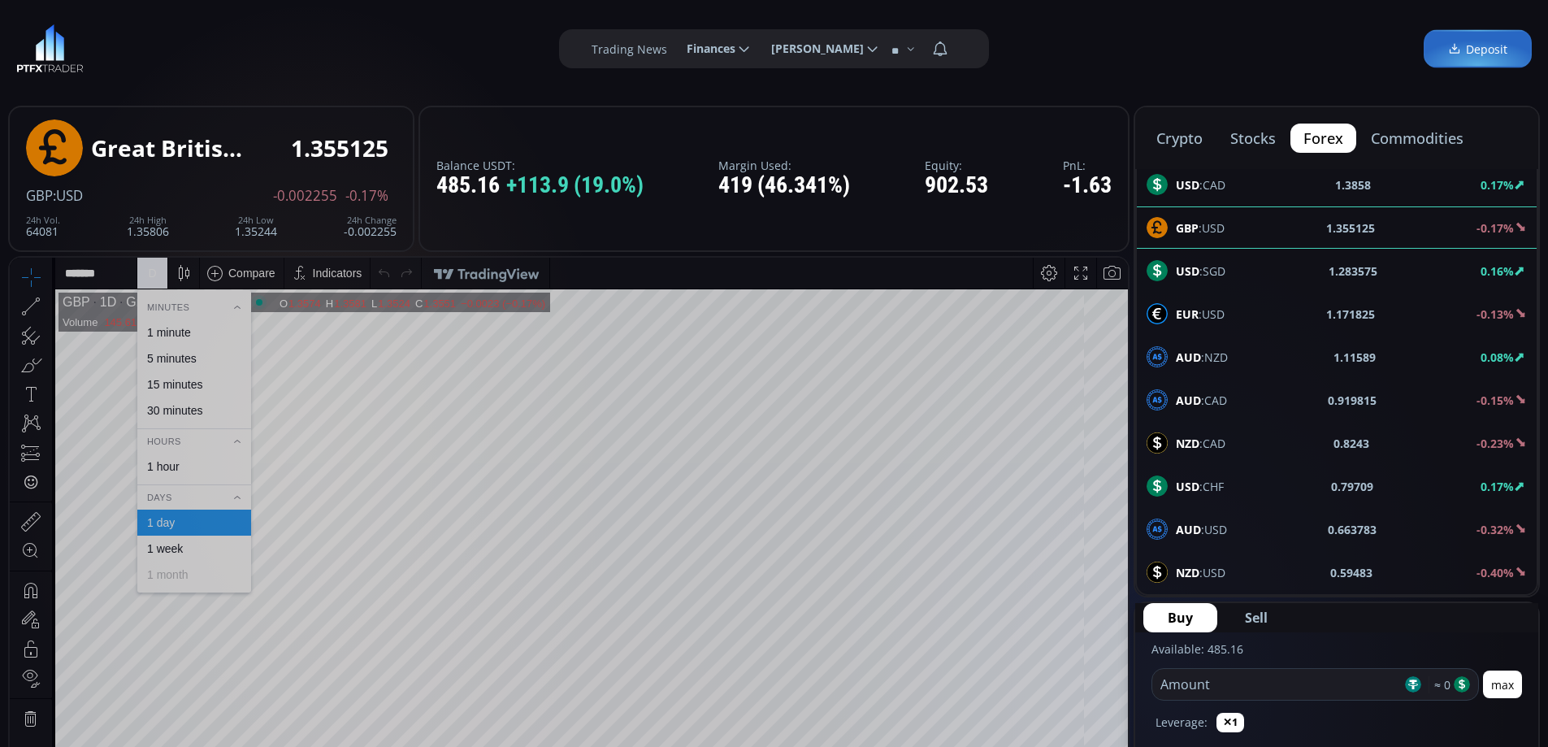
click at [163, 460] on div "1 hour" at bounding box center [163, 466] width 32 height 13
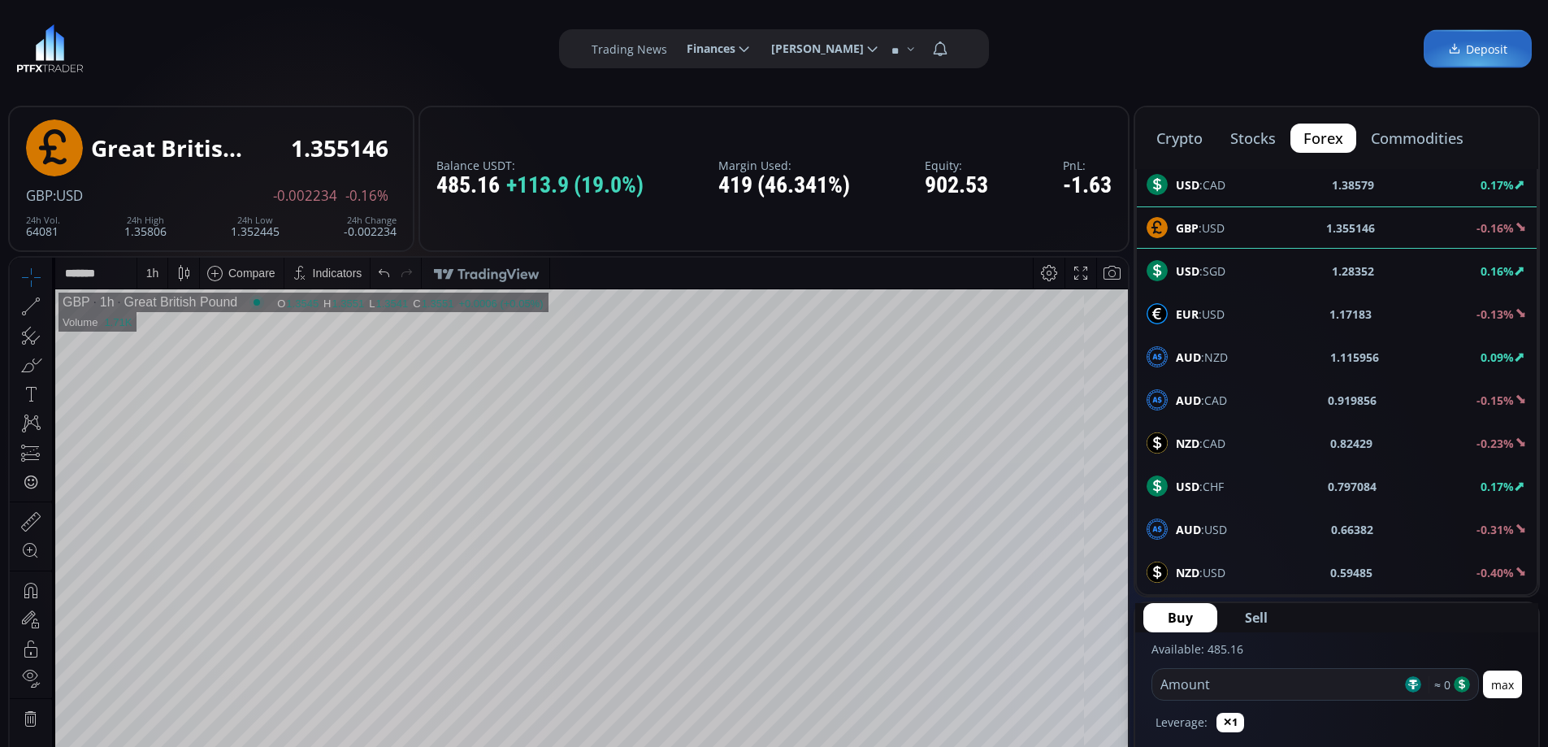
click at [1212, 571] on span "NZD :USD" at bounding box center [1201, 572] width 50 height 17
click at [143, 271] on div "D" at bounding box center [152, 273] width 30 height 31
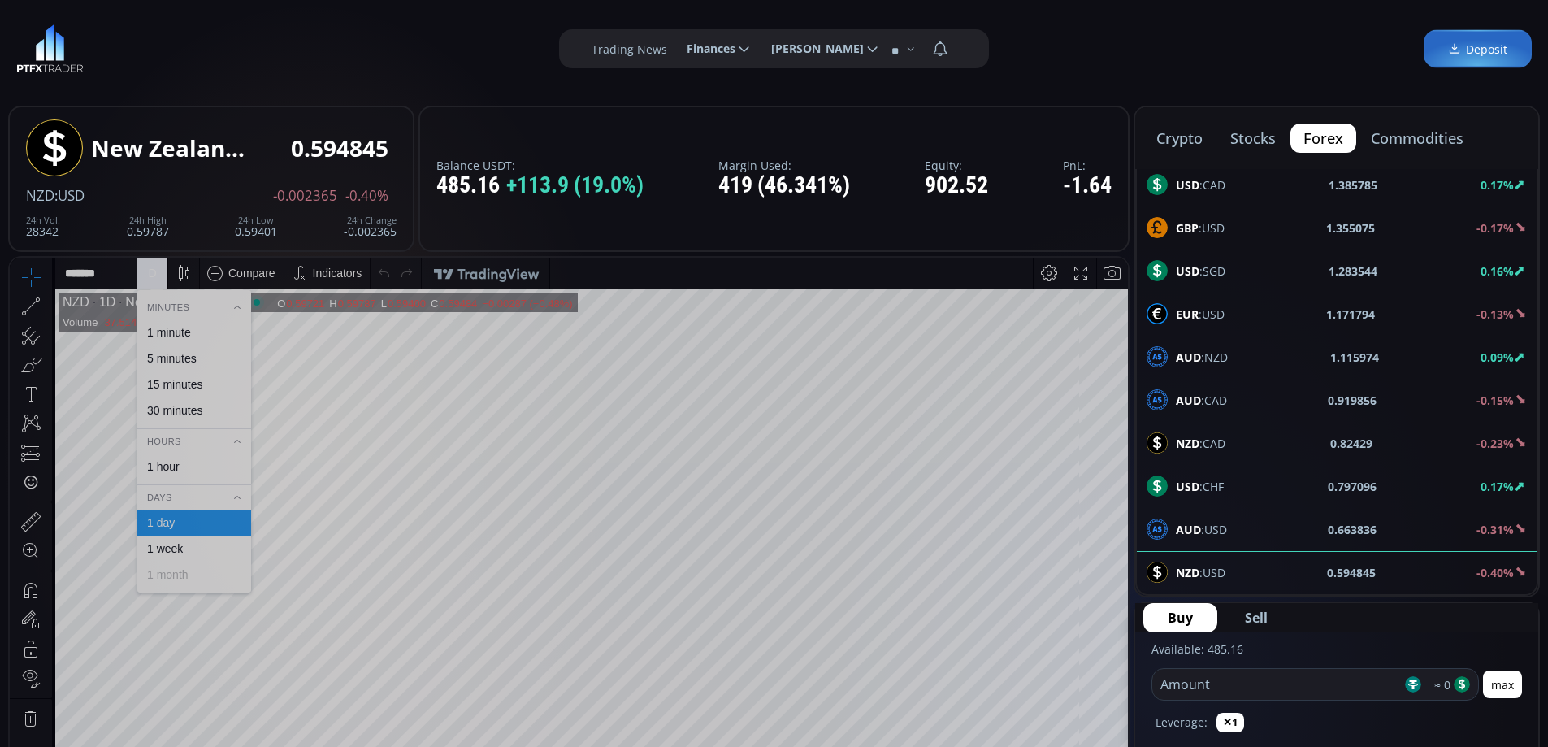
click at [184, 462] on div "1 hour" at bounding box center [193, 466] width 99 height 13
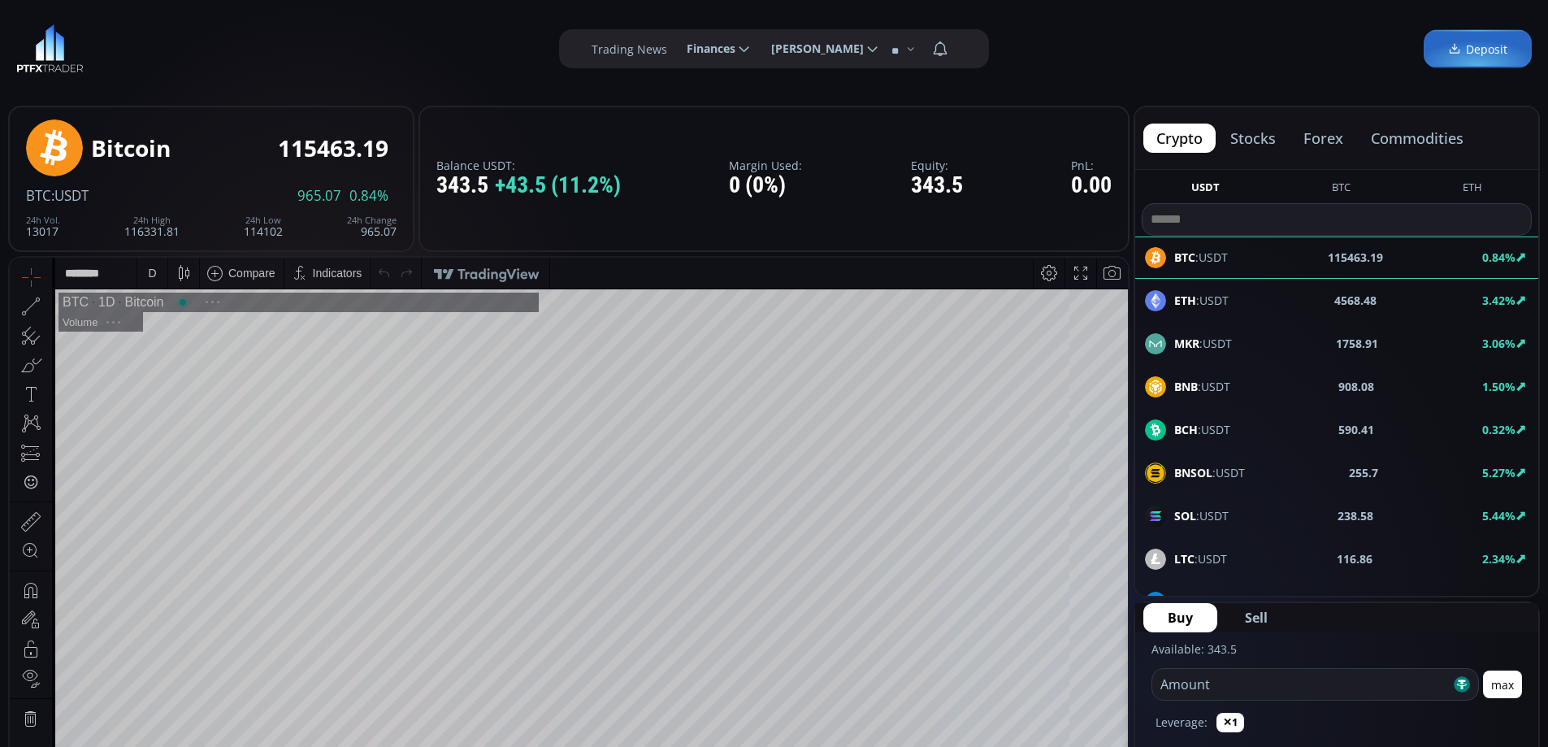
scroll to position [226, 0]
click at [1329, 140] on button "forex" at bounding box center [1323, 137] width 66 height 29
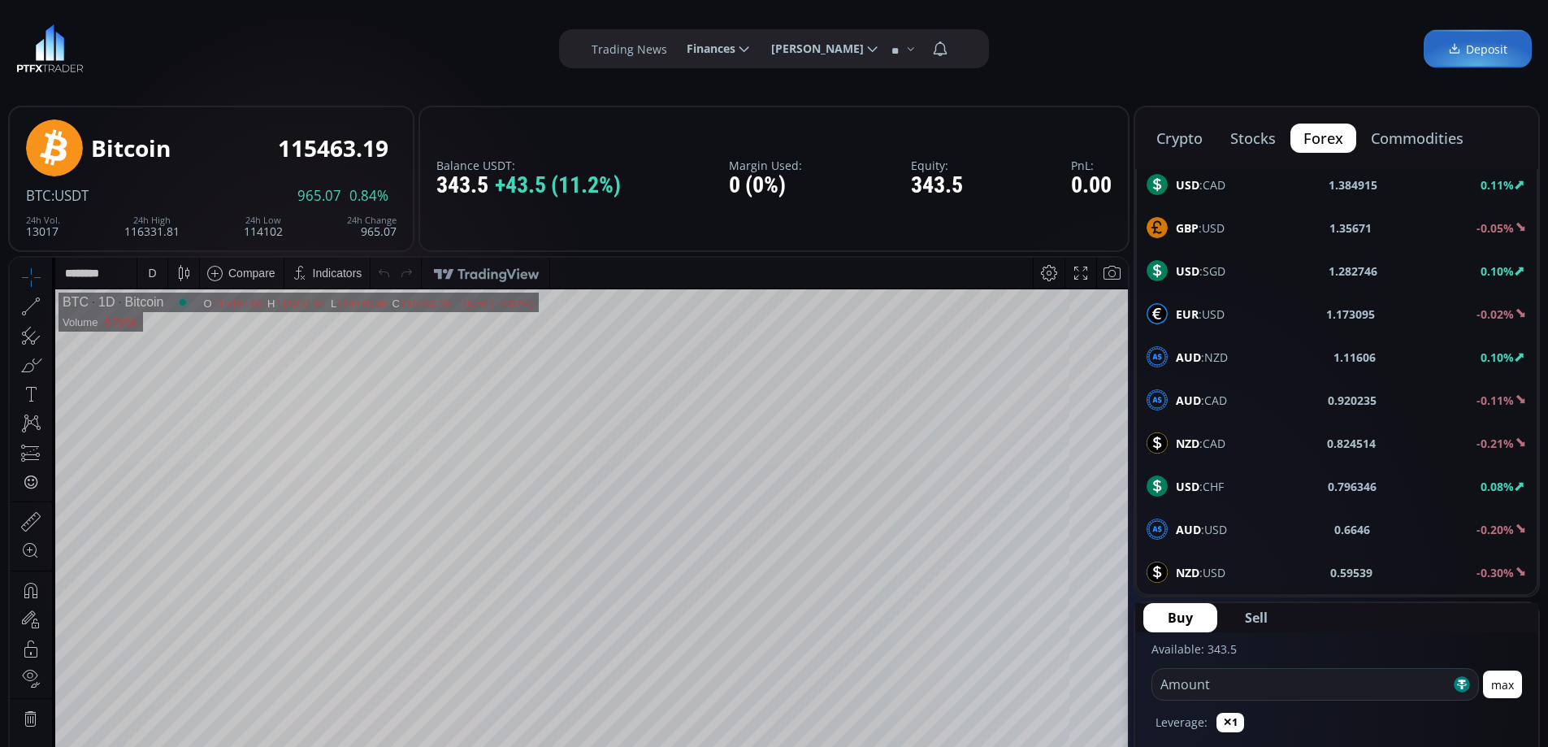
scroll to position [788, 0]
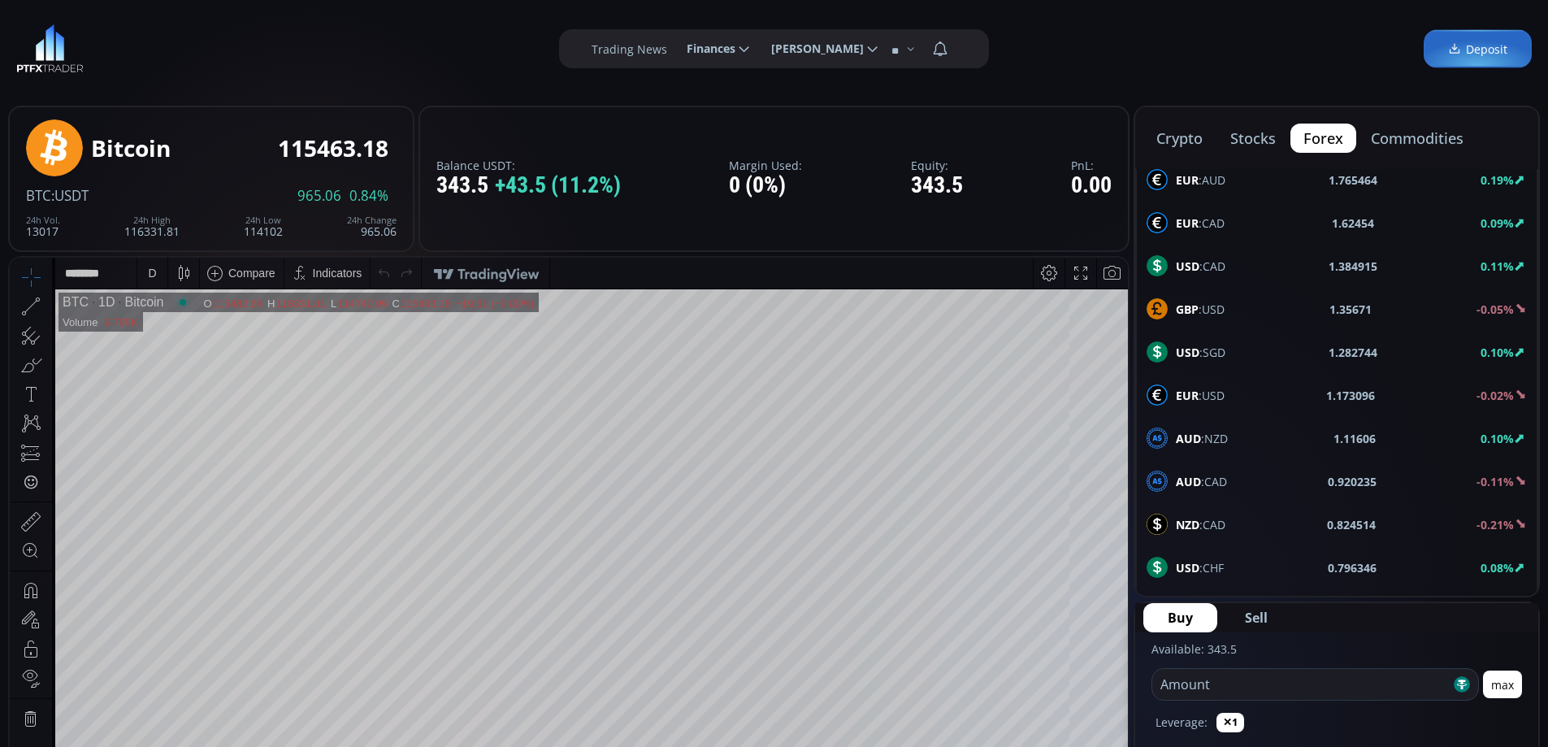
click at [1220, 264] on span "USD :CAD" at bounding box center [1201, 266] width 50 height 17
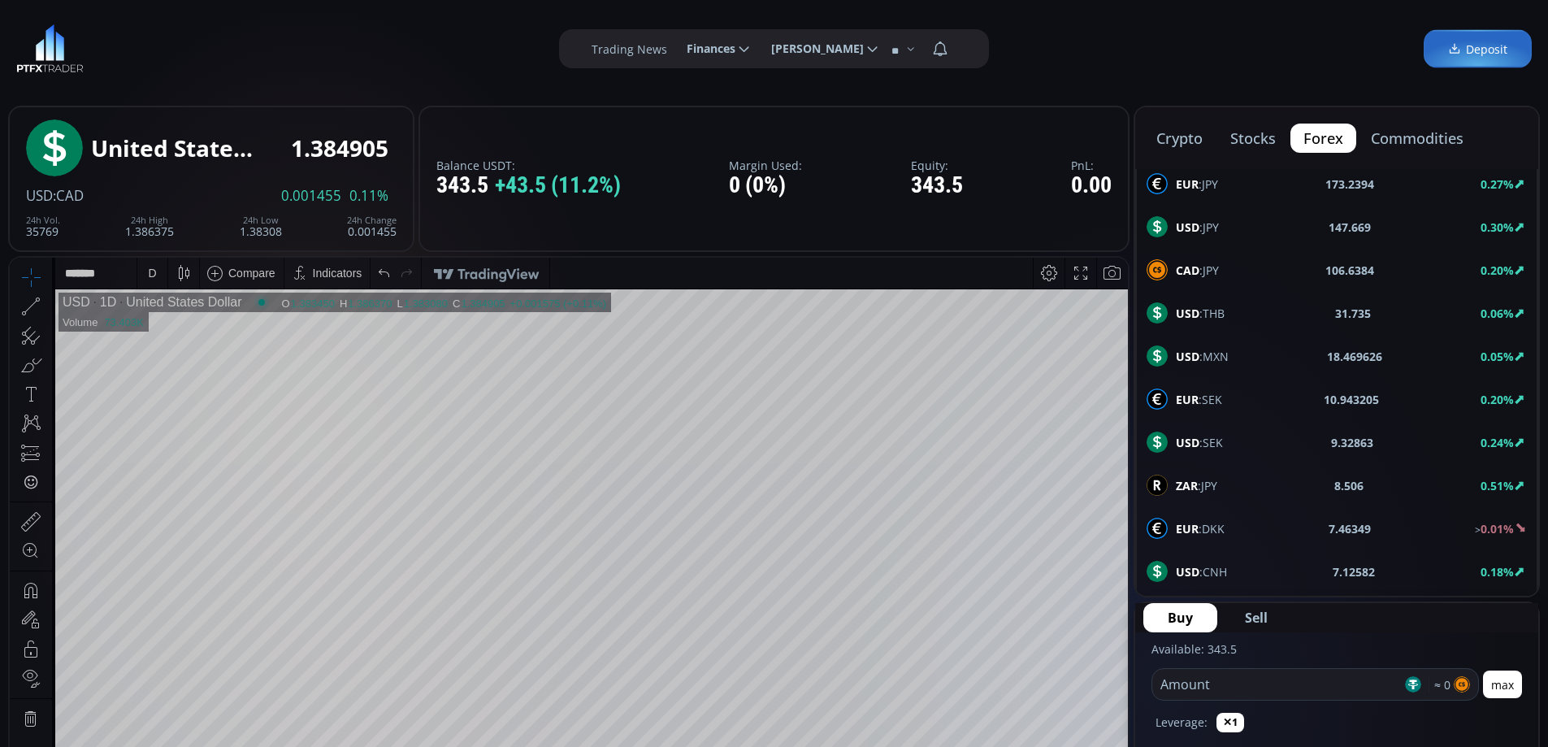
scroll to position [57, 0]
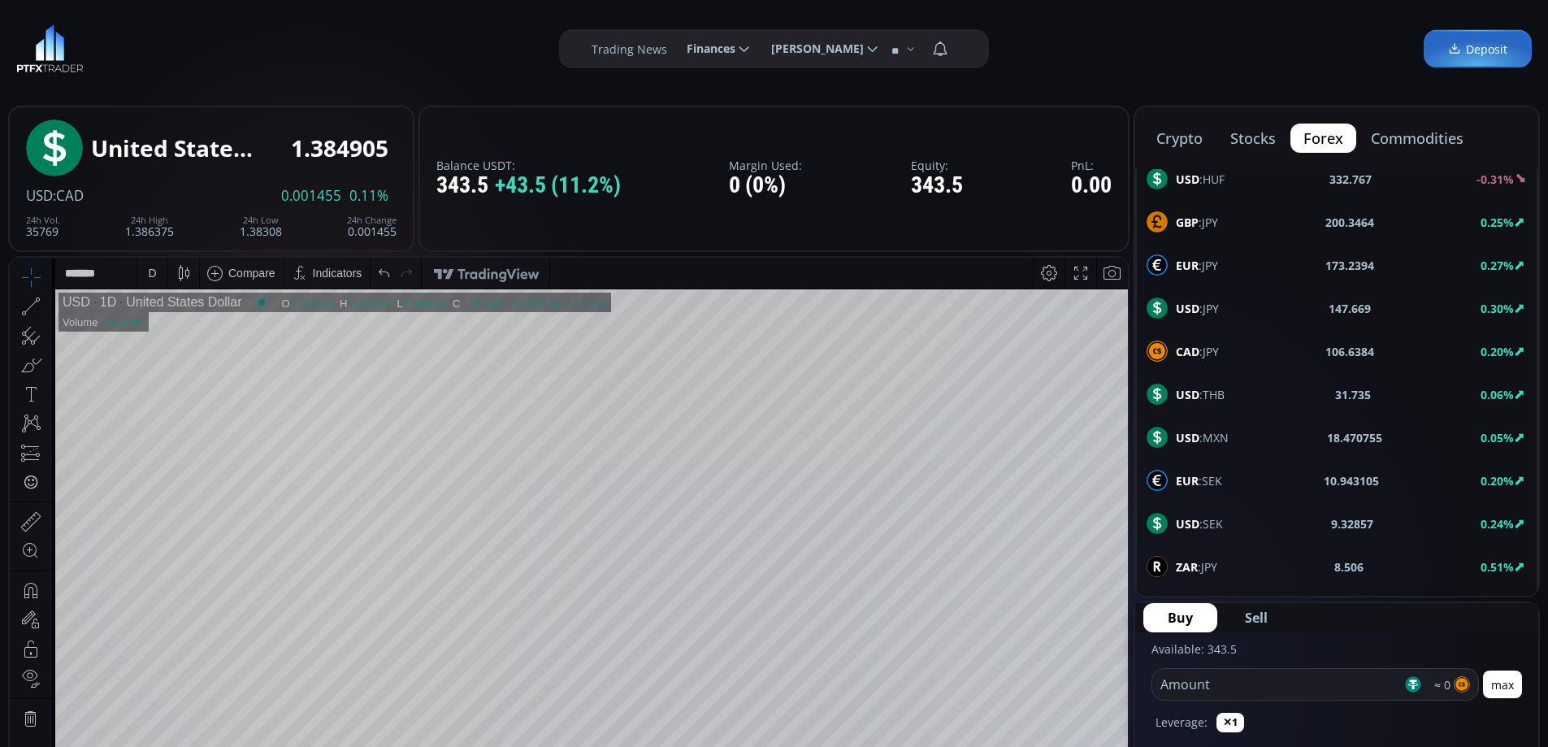
click at [1221, 305] on div "USD :JPY 147.669 0.30%" at bounding box center [1336, 307] width 380 height 21
click at [157, 271] on div "D" at bounding box center [152, 273] width 14 height 31
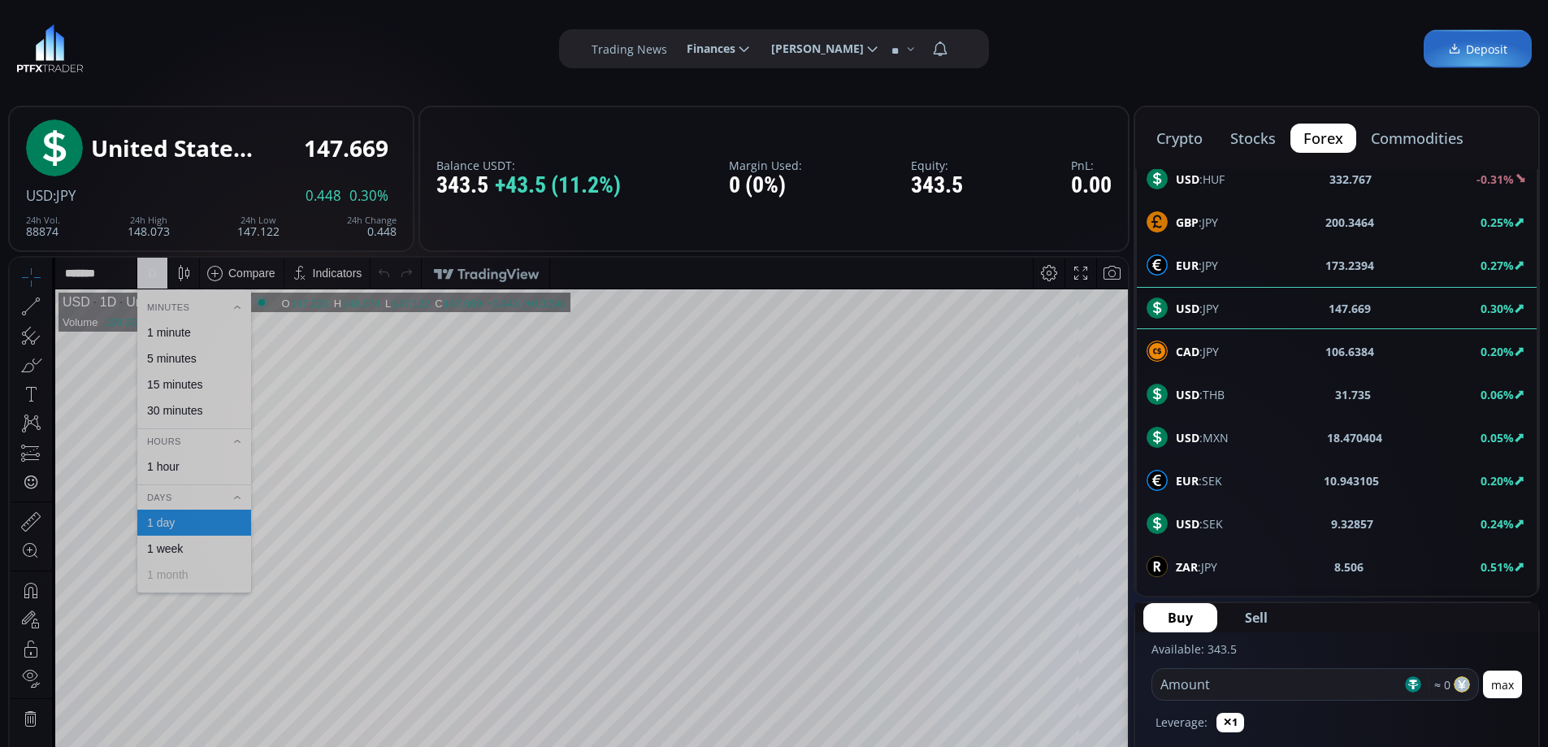
click at [186, 467] on div "1 hour" at bounding box center [193, 466] width 99 height 13
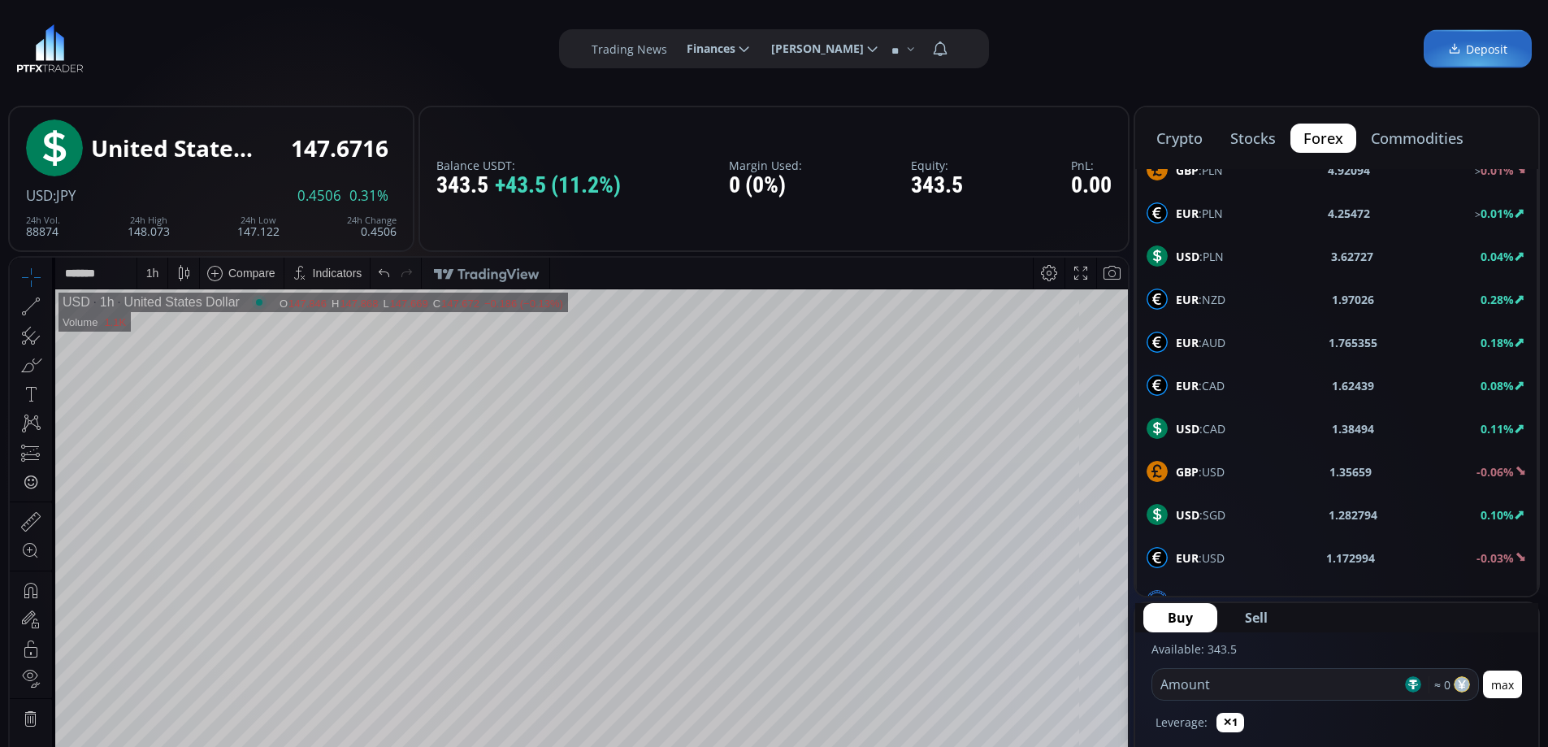
scroll to position [869, 0]
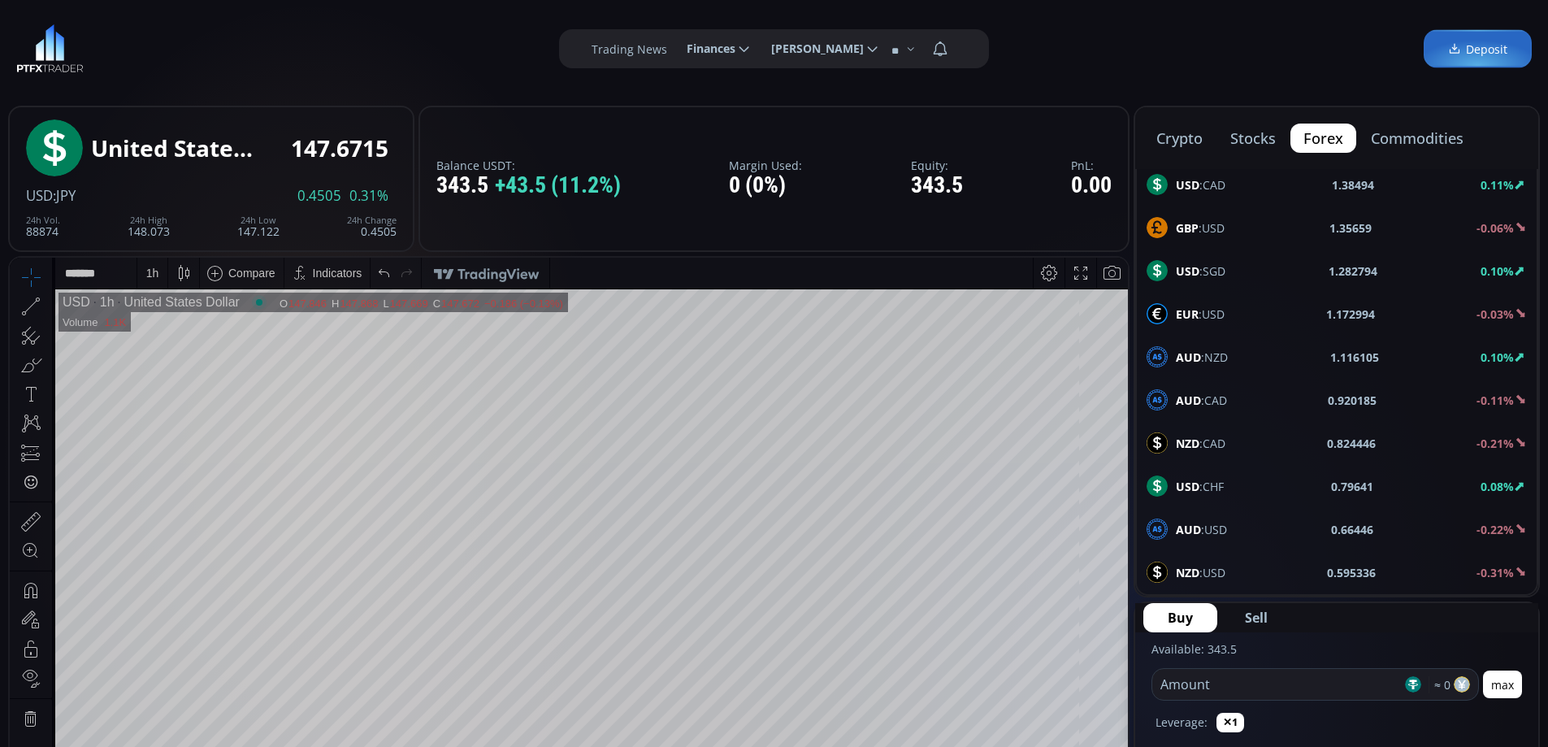
click at [1221, 219] on span "GBP :USD" at bounding box center [1200, 227] width 49 height 17
click at [147, 273] on div "D" at bounding box center [152, 273] width 14 height 31
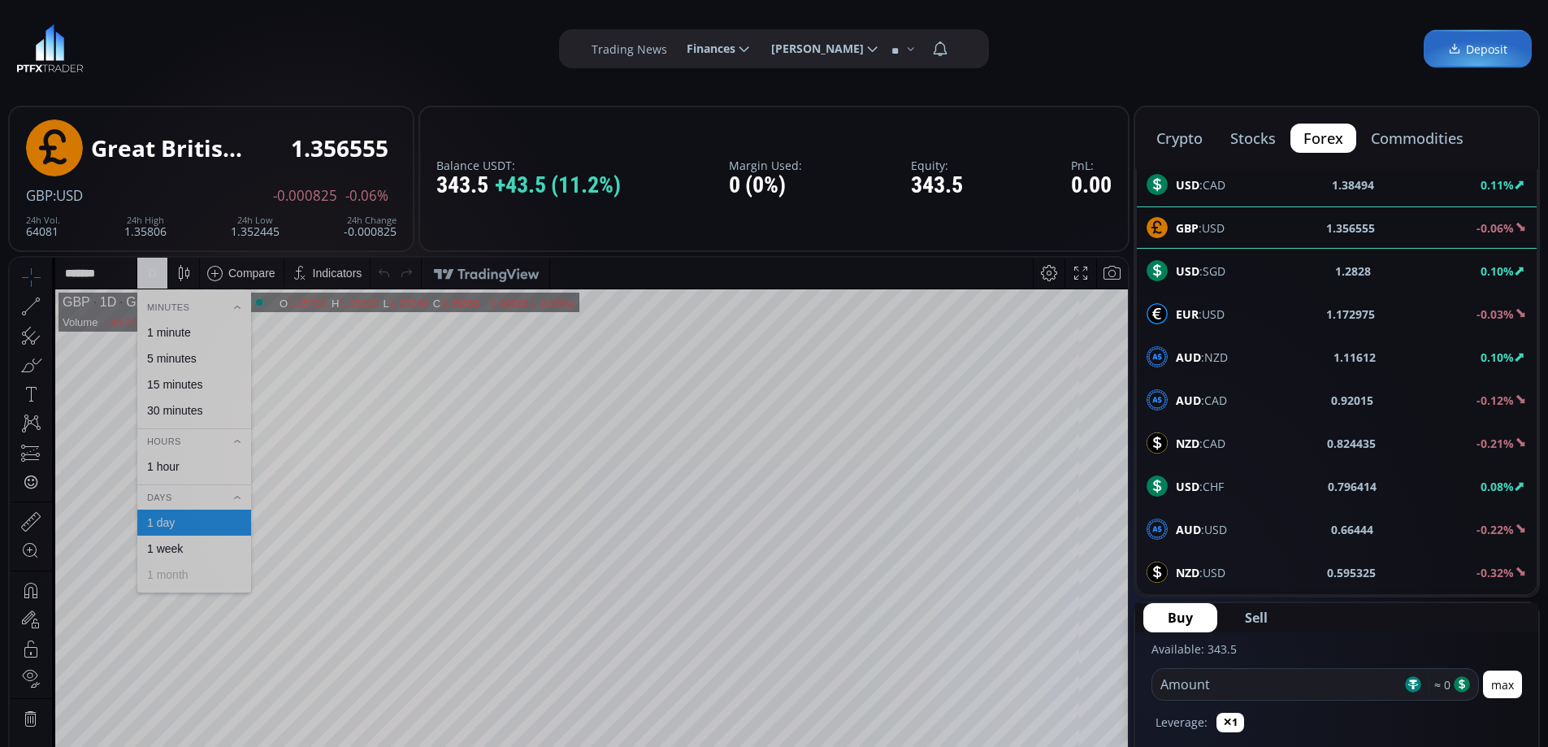
click at [184, 467] on div "1 hour" at bounding box center [193, 466] width 99 height 13
